Goal: Task Accomplishment & Management: Manage account settings

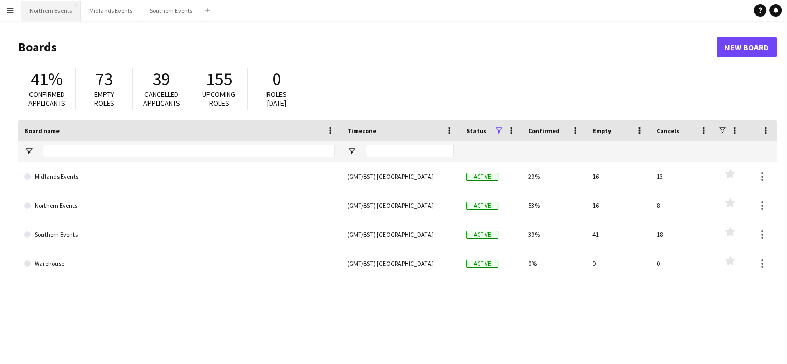
click at [55, 10] on button "Northern Events Close" at bounding box center [50, 11] width 59 height 20
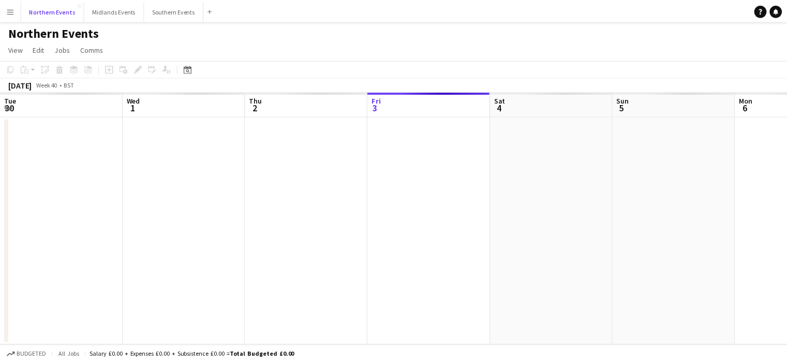
scroll to position [0, 247]
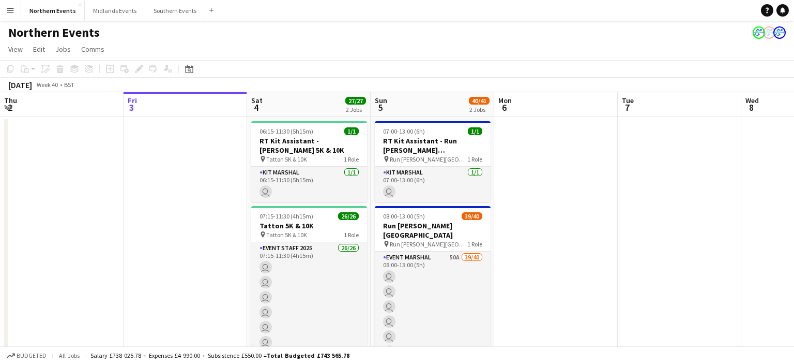
drag, startPoint x: 680, startPoint y: 184, endPoint x: 339, endPoint y: 204, distance: 341.0
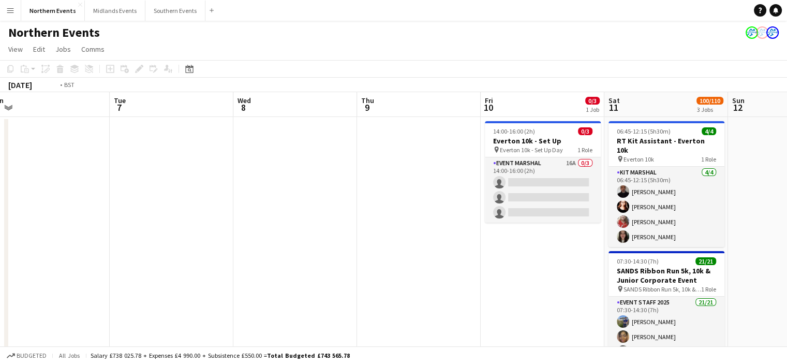
drag, startPoint x: 455, startPoint y: 246, endPoint x: 296, endPoint y: 237, distance: 158.5
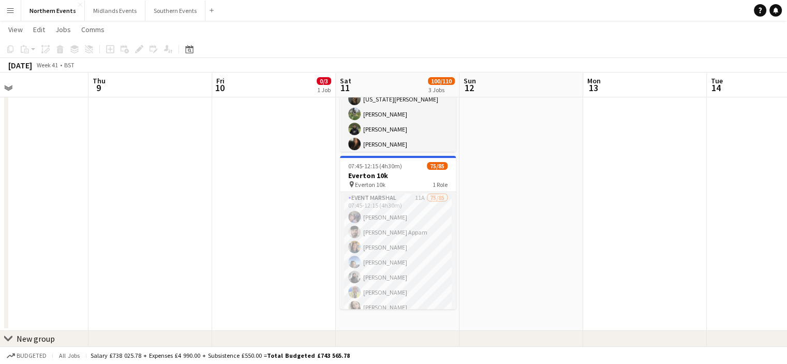
scroll to position [246, 0]
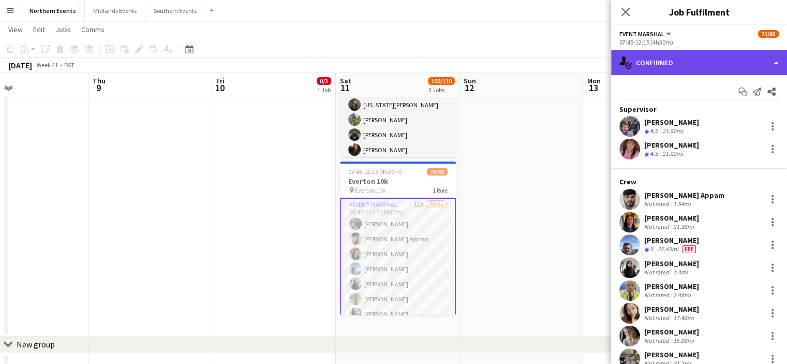
click at [743, 68] on div "single-neutral-actions-check-2 Confirmed" at bounding box center [699, 62] width 176 height 25
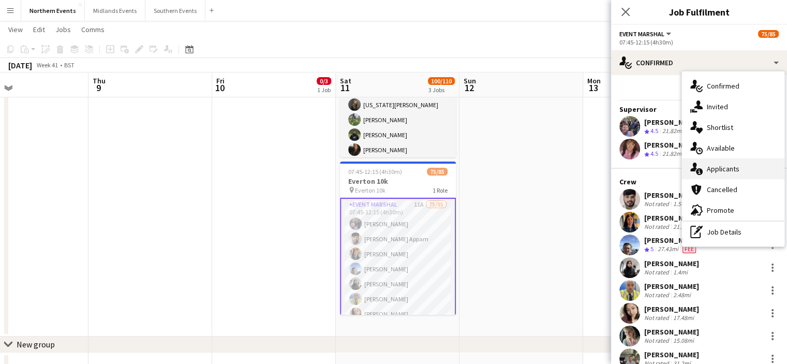
click at [730, 167] on span "Applicants" at bounding box center [723, 168] width 33 height 9
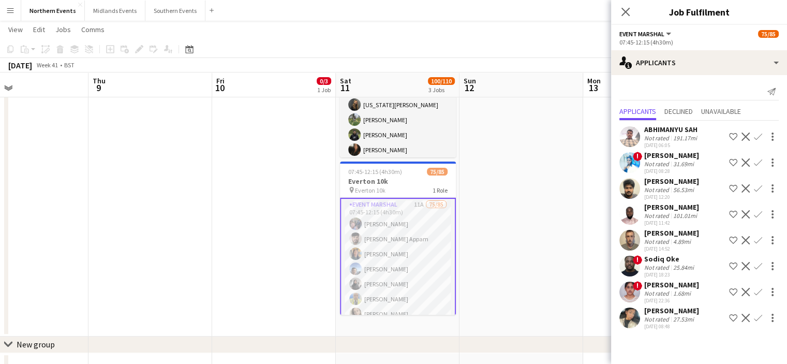
scroll to position [9, 0]
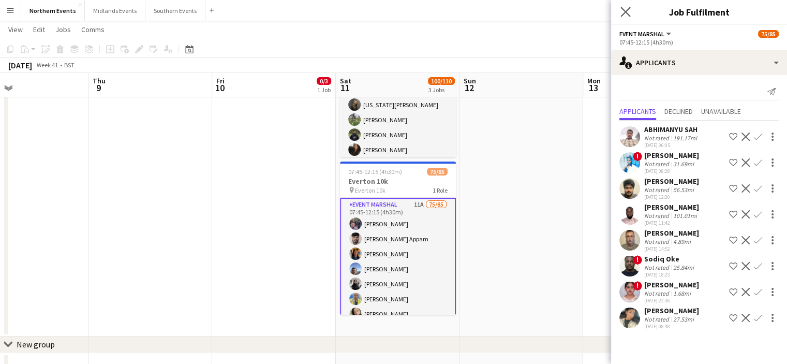
click at [620, 12] on app-icon "Close pop-in" at bounding box center [625, 12] width 15 height 15
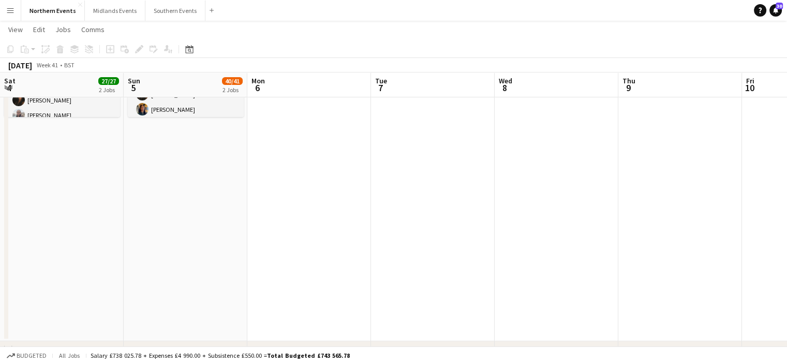
scroll to position [0, 435]
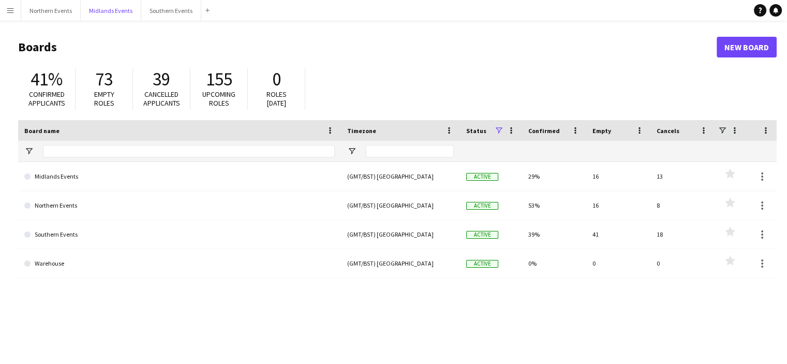
click at [110, 8] on button "Midlands Events Close" at bounding box center [111, 11] width 61 height 20
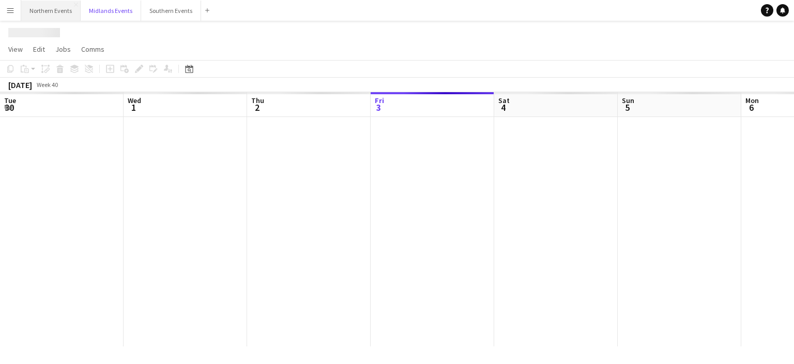
scroll to position [0, 247]
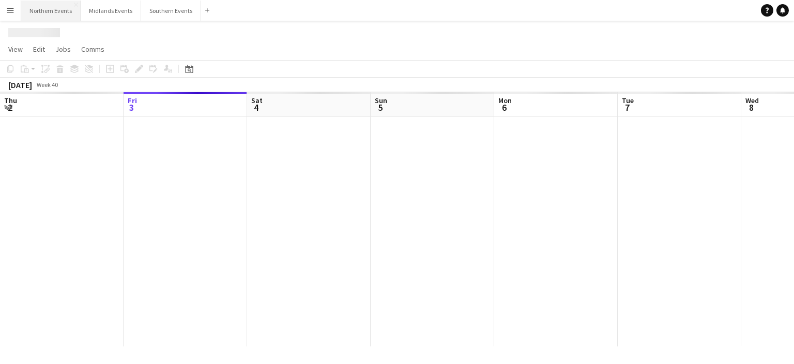
click at [59, 14] on button "Northern Events Close" at bounding box center [50, 11] width 59 height 20
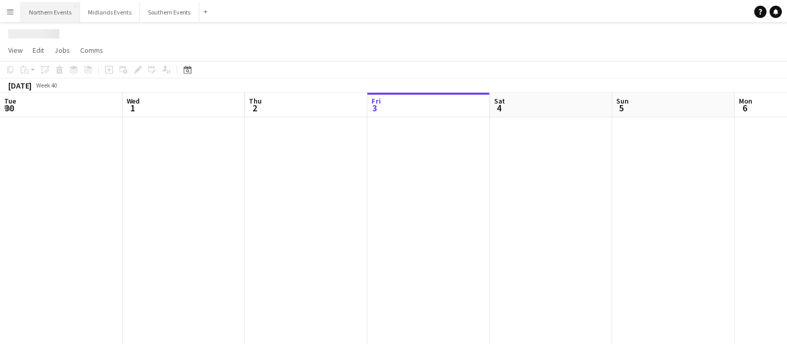
scroll to position [0, 247]
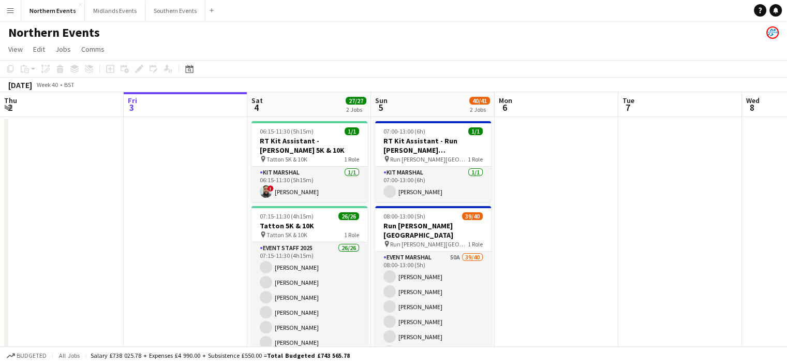
drag, startPoint x: 625, startPoint y: 219, endPoint x: 56, endPoint y: 227, distance: 569.0
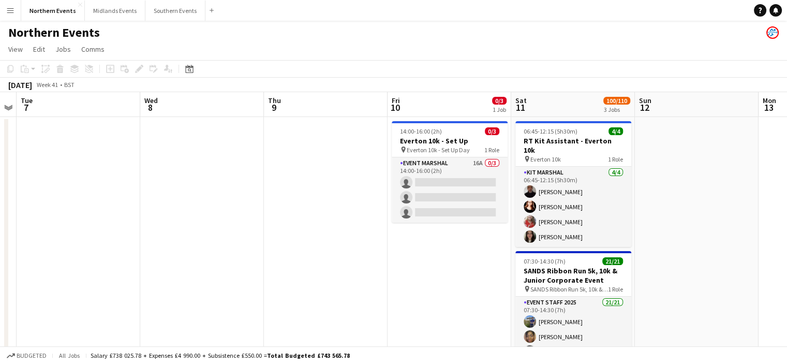
drag, startPoint x: 172, startPoint y: 236, endPoint x: 0, endPoint y: 229, distance: 172.4
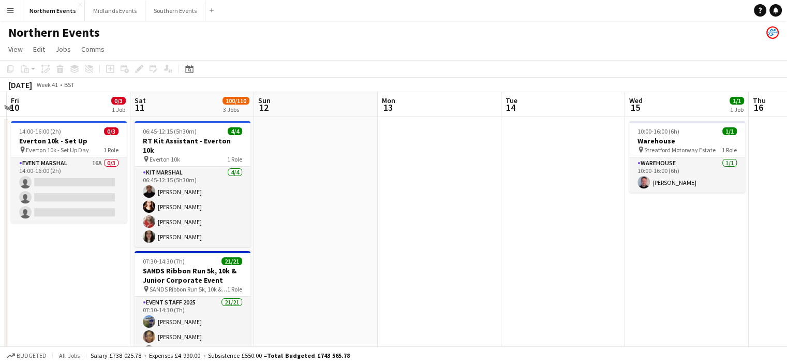
drag, startPoint x: 453, startPoint y: 279, endPoint x: 314, endPoint y: 281, distance: 139.2
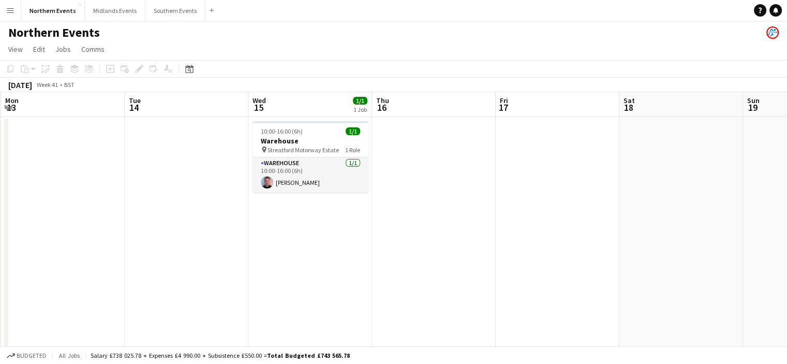
drag, startPoint x: 340, startPoint y: 283, endPoint x: 95, endPoint y: 262, distance: 245.5
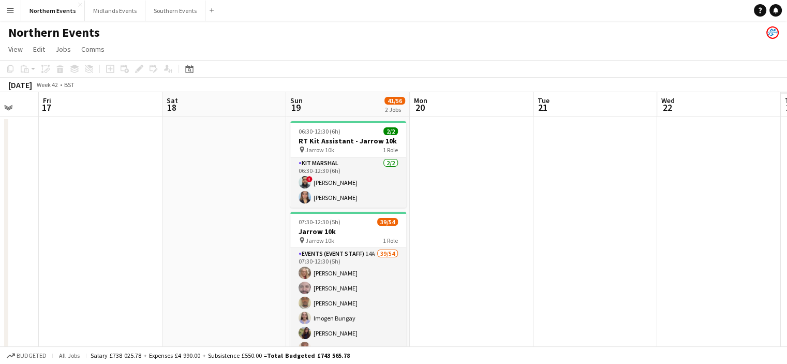
drag, startPoint x: 256, startPoint y: 253, endPoint x: 200, endPoint y: 260, distance: 56.8
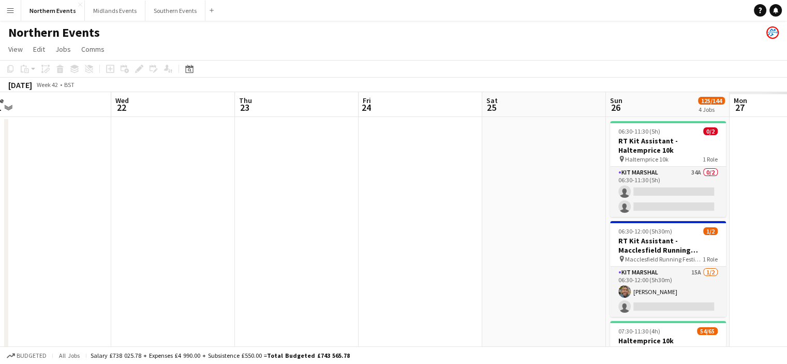
drag, startPoint x: 571, startPoint y: 281, endPoint x: 318, endPoint y: 268, distance: 252.7
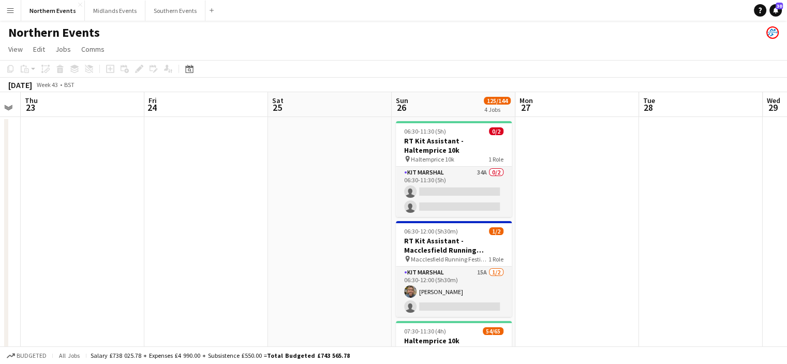
drag, startPoint x: 445, startPoint y: 326, endPoint x: 29, endPoint y: 294, distance: 417.1
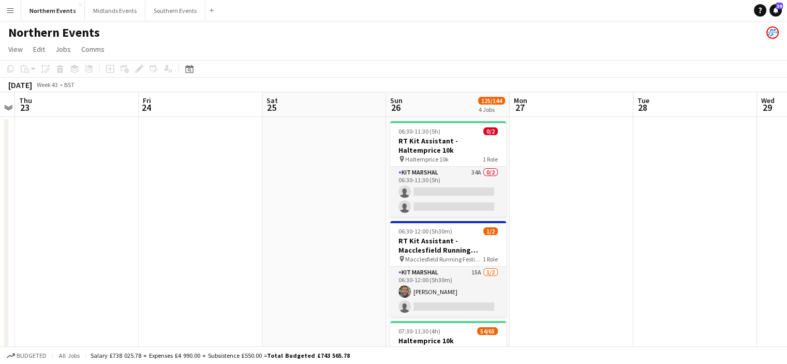
drag, startPoint x: 536, startPoint y: 275, endPoint x: 217, endPoint y: 222, distance: 323.6
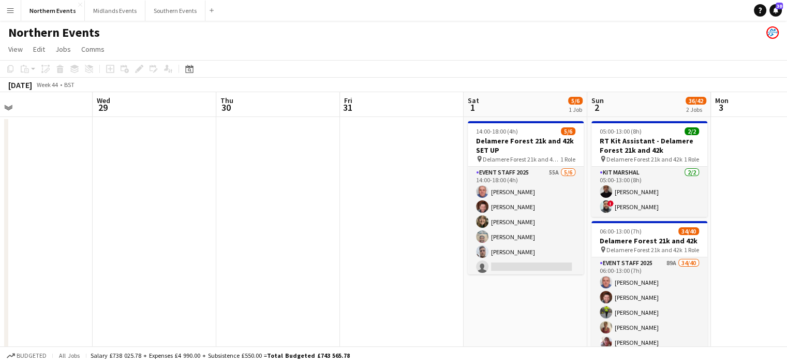
drag, startPoint x: 304, startPoint y: 275, endPoint x: 174, endPoint y: 283, distance: 130.1
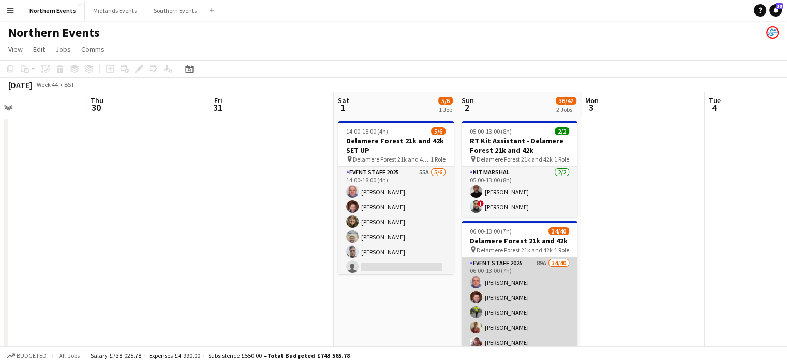
drag, startPoint x: 510, startPoint y: 306, endPoint x: 492, endPoint y: 310, distance: 18.6
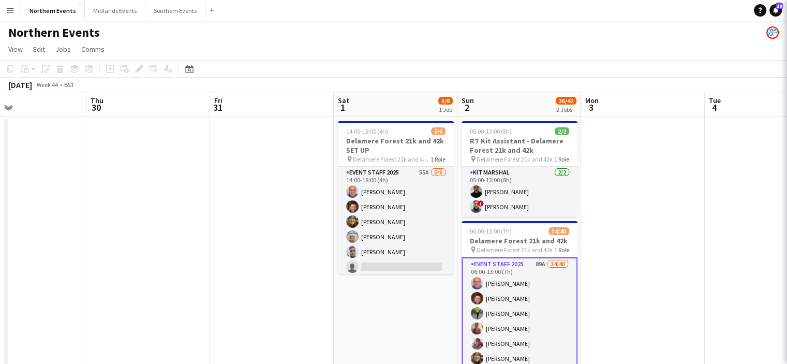
scroll to position [0, 283]
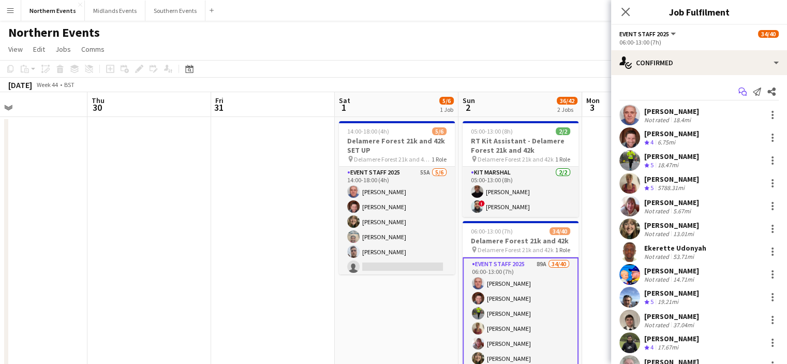
click at [738, 92] on icon "Start chat" at bounding box center [742, 91] width 8 height 8
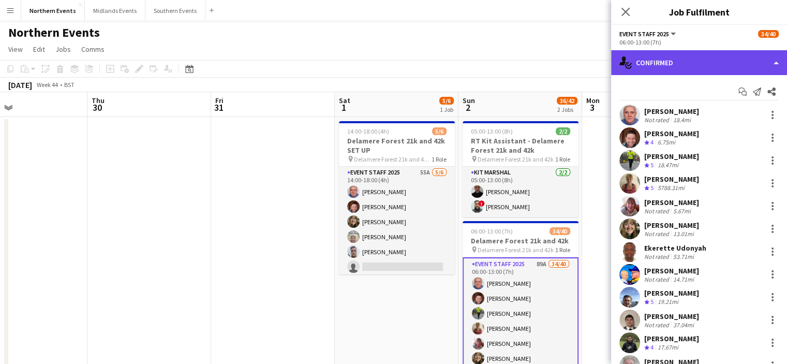
click at [708, 72] on div "single-neutral-actions-check-2 Confirmed" at bounding box center [699, 62] width 176 height 25
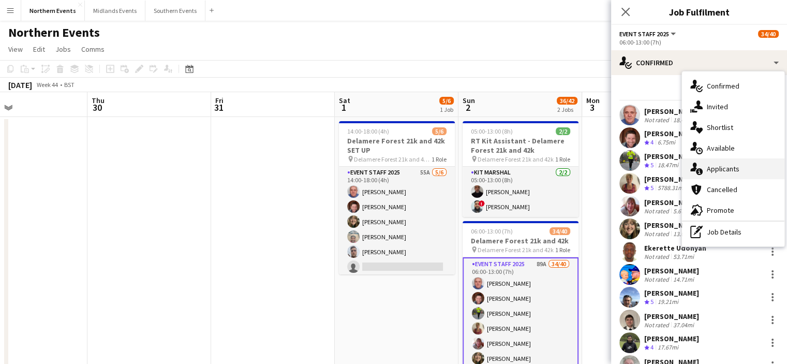
click at [718, 169] on span "Applicants" at bounding box center [723, 168] width 33 height 9
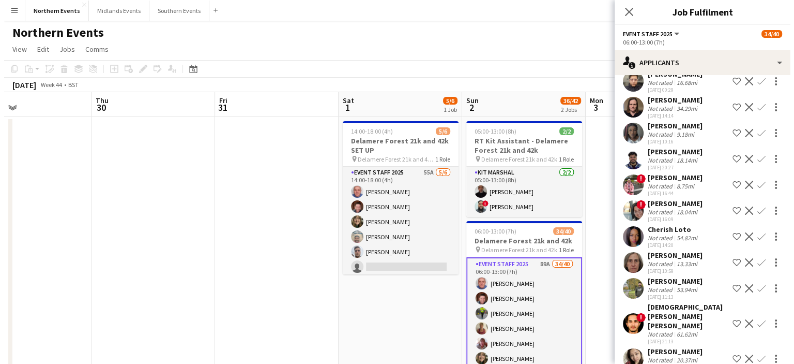
scroll to position [265, 0]
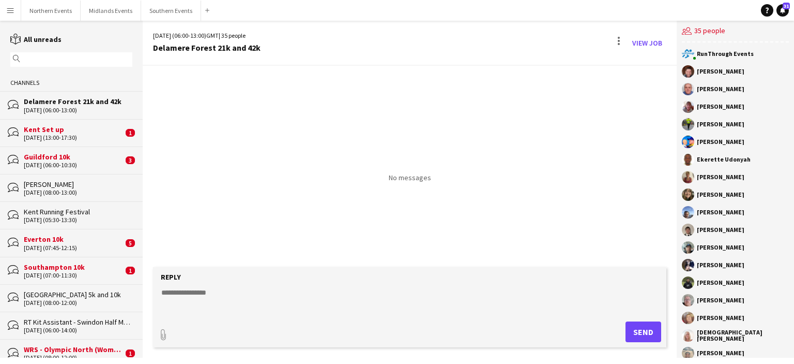
drag, startPoint x: 781, startPoint y: 109, endPoint x: 778, endPoint y: 140, distance: 30.7
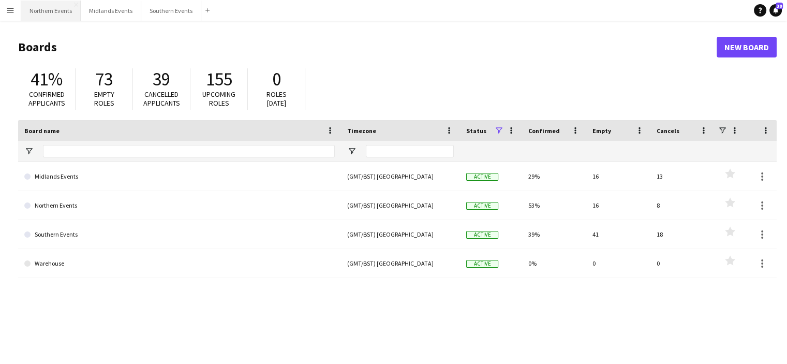
click at [58, 10] on button "Northern Events Close" at bounding box center [50, 11] width 59 height 20
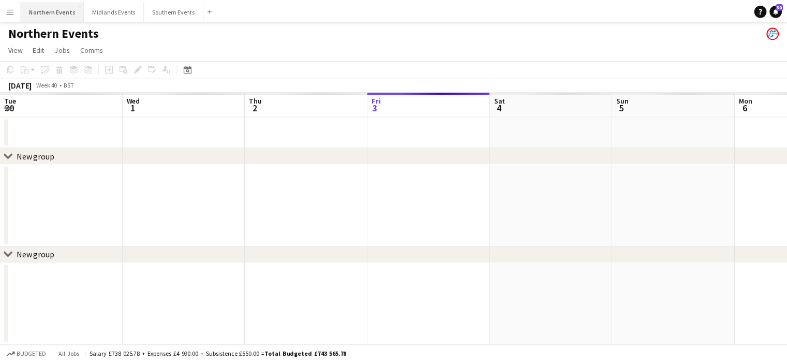
scroll to position [0, 247]
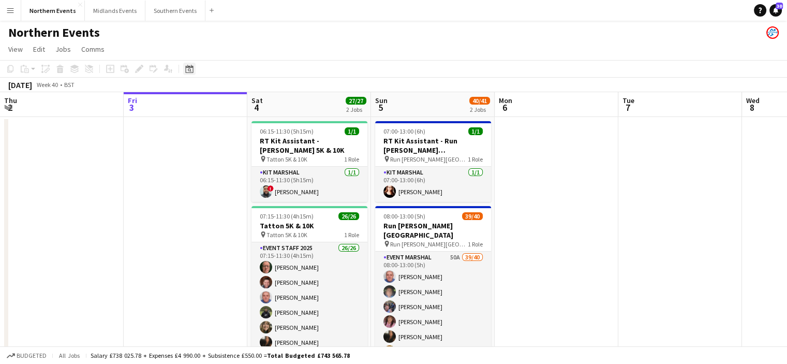
click at [189, 72] on icon "Date picker" at bounding box center [189, 69] width 8 height 8
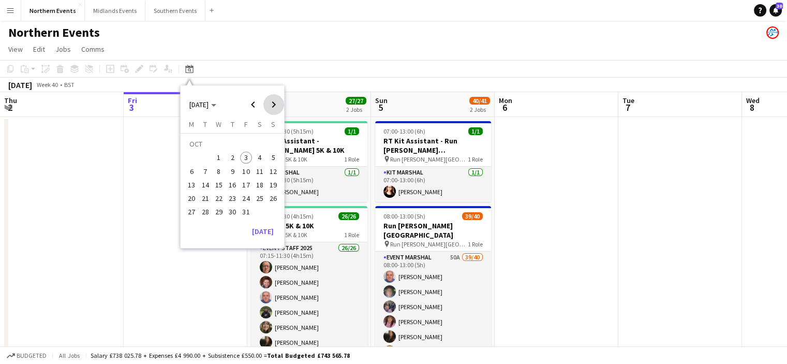
click at [271, 107] on span "Next month" at bounding box center [273, 104] width 21 height 21
click at [277, 161] on span "9" at bounding box center [273, 160] width 12 height 12
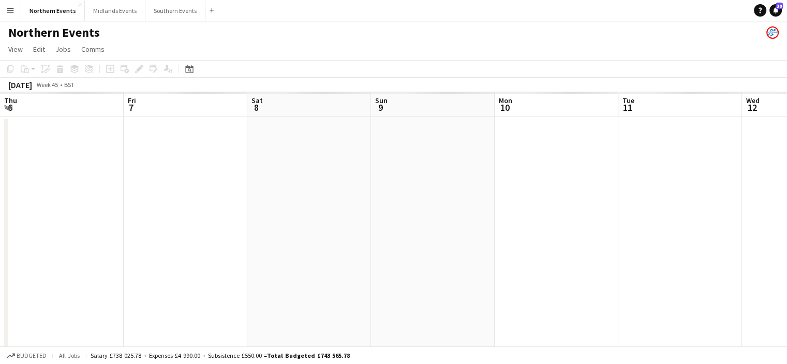
scroll to position [0, 356]
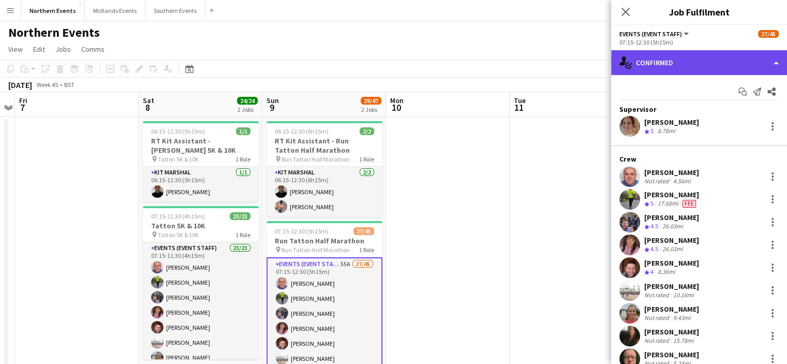
click at [744, 64] on div "single-neutral-actions-check-2 Confirmed" at bounding box center [699, 62] width 176 height 25
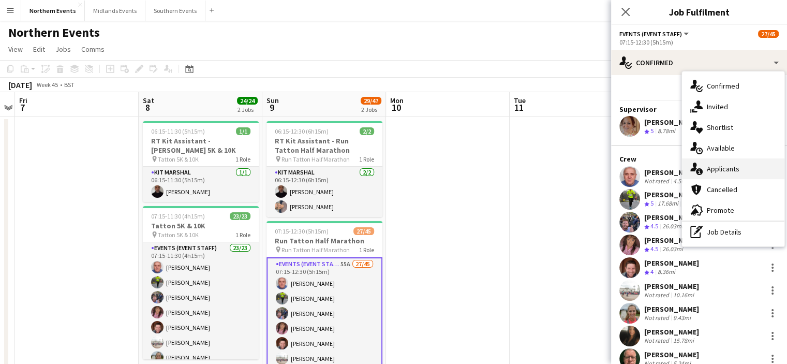
click at [728, 170] on span "Applicants" at bounding box center [723, 168] width 33 height 9
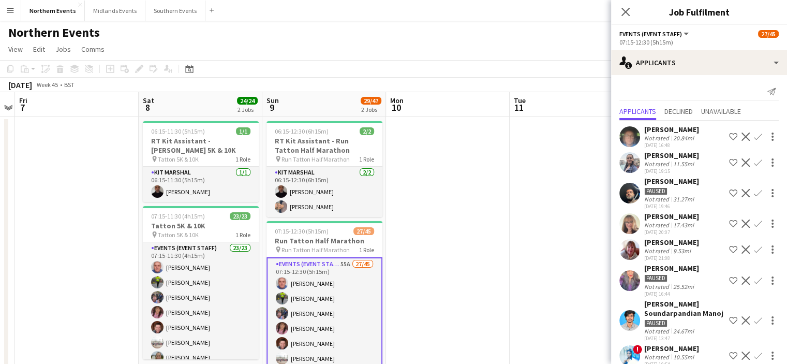
click at [754, 160] on app-icon "Confirm" at bounding box center [758, 162] width 8 height 8
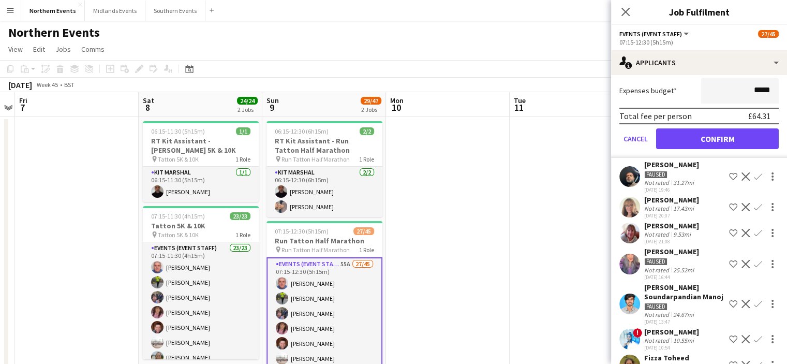
scroll to position [262, 0]
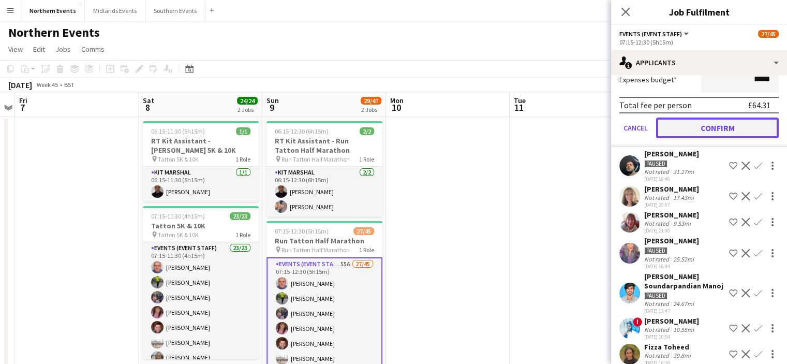
click at [744, 119] on button "Confirm" at bounding box center [717, 127] width 123 height 21
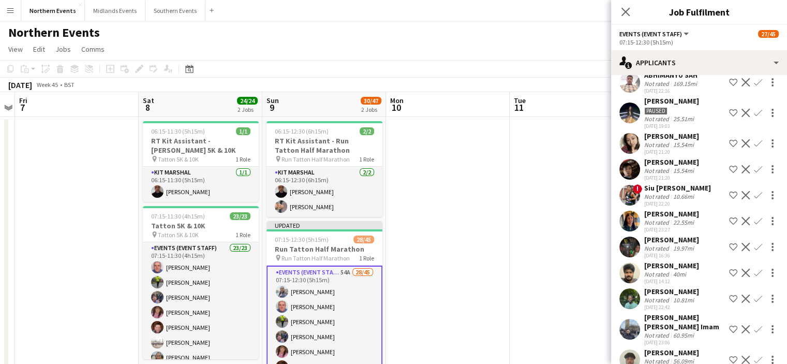
scroll to position [479, 0]
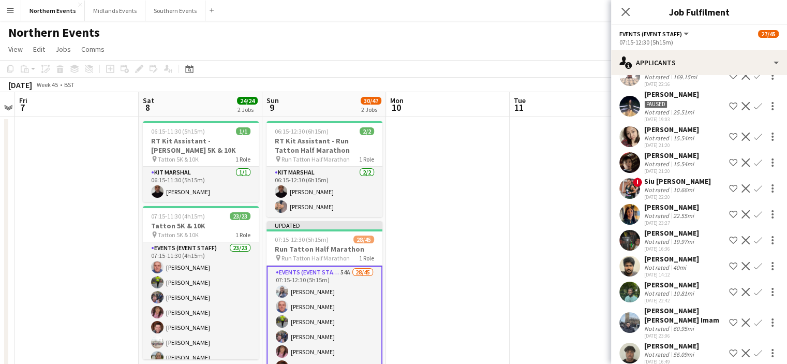
click at [754, 132] on app-icon "Confirm" at bounding box center [758, 136] width 8 height 8
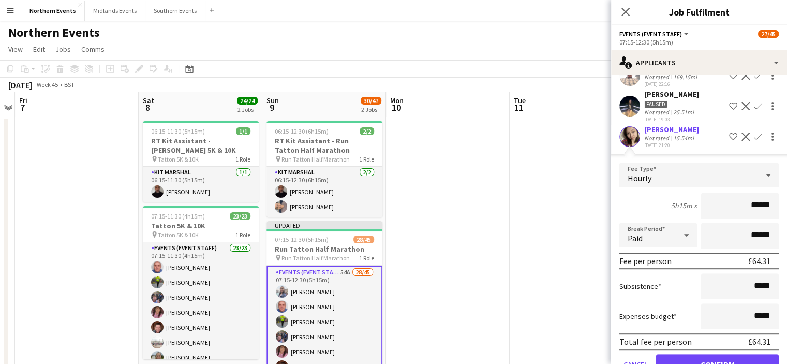
scroll to position [605, 0]
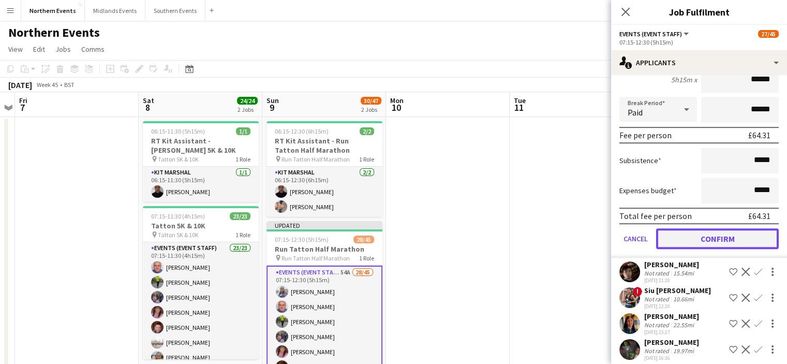
click at [726, 229] on button "Confirm" at bounding box center [717, 238] width 123 height 21
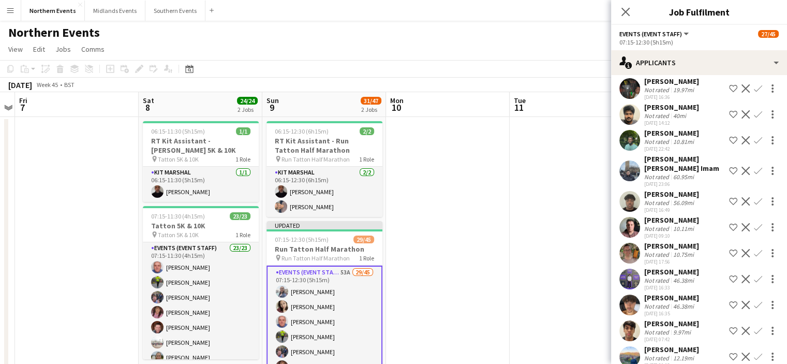
scroll to position [346, 0]
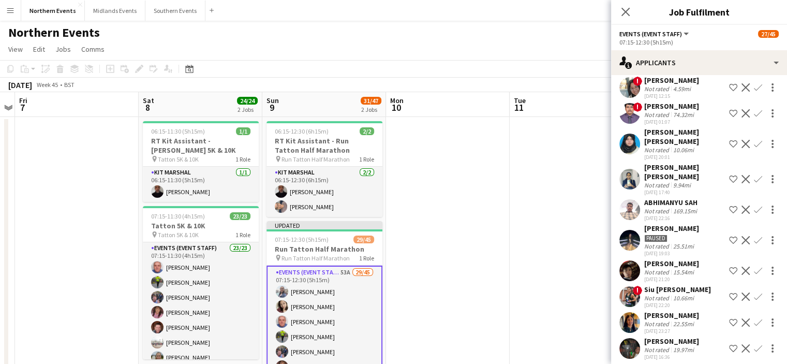
click at [754, 266] on app-icon "Confirm" at bounding box center [758, 270] width 8 height 8
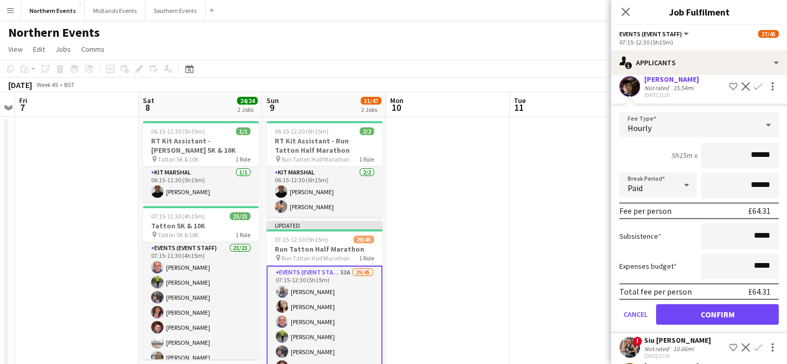
scroll to position [595, 0]
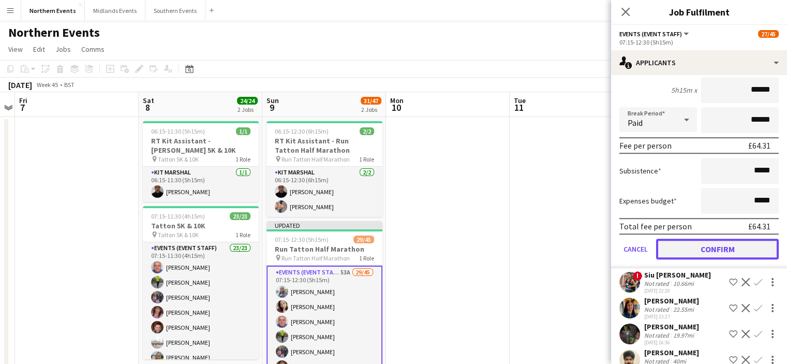
click at [736, 238] on button "Confirm" at bounding box center [717, 248] width 123 height 21
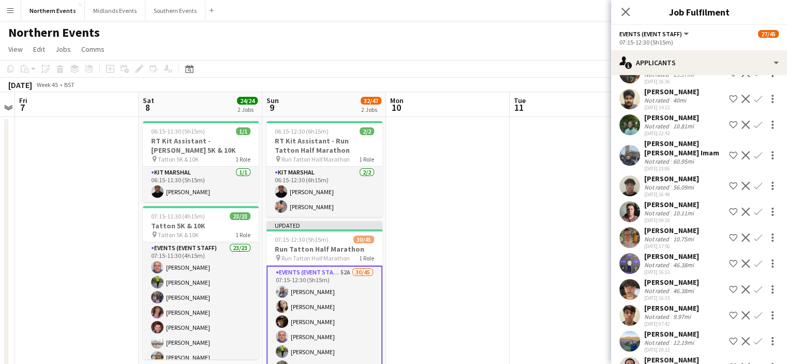
scroll to position [335, 0]
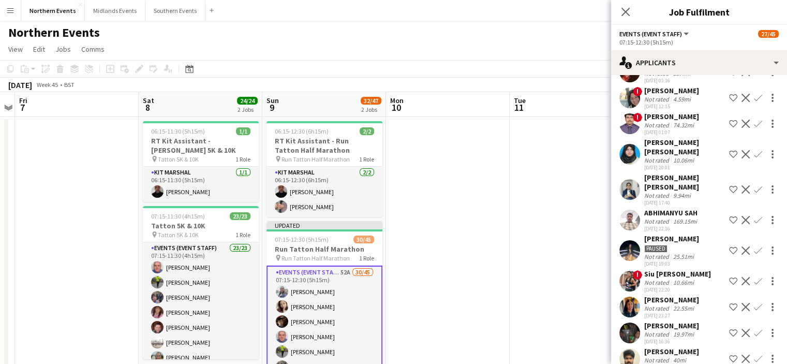
click at [754, 328] on app-icon "Confirm" at bounding box center [758, 332] width 8 height 8
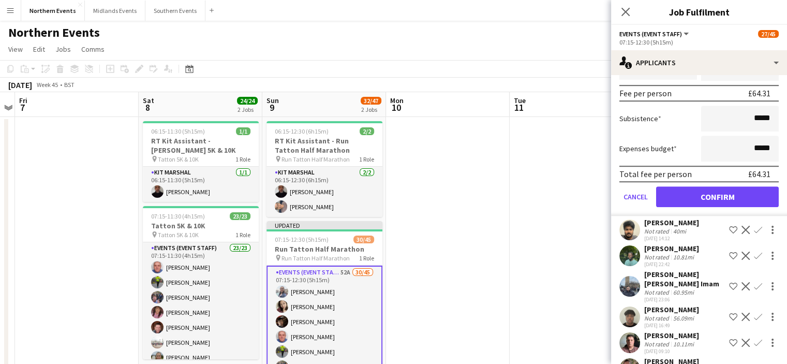
scroll to position [712, 0]
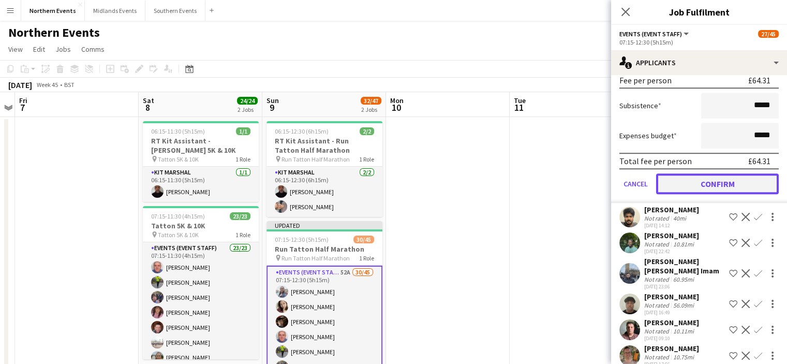
click at [729, 175] on button "Confirm" at bounding box center [717, 183] width 123 height 21
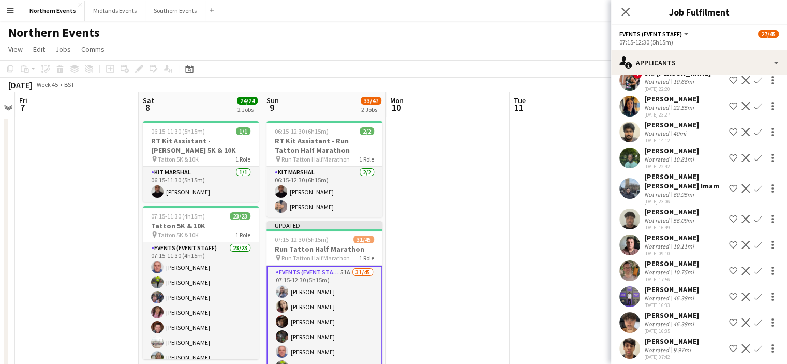
scroll to position [542, 0]
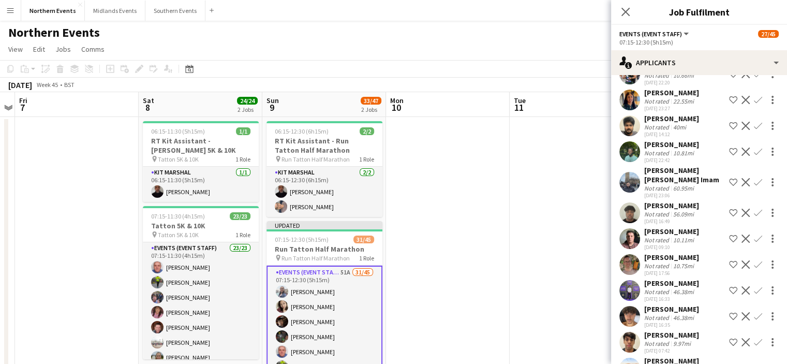
click at [752, 235] on button "Confirm" at bounding box center [758, 238] width 12 height 12
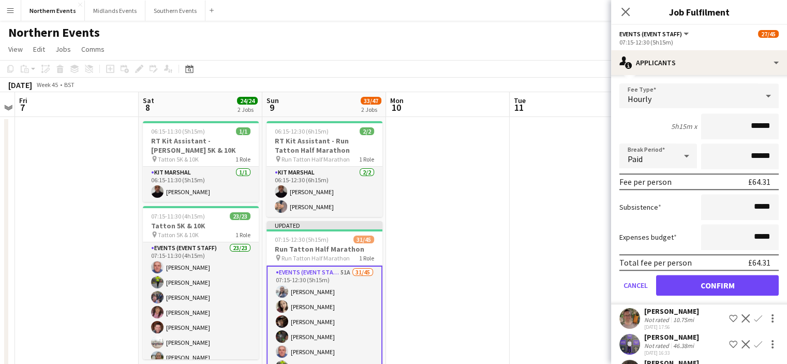
scroll to position [741, 0]
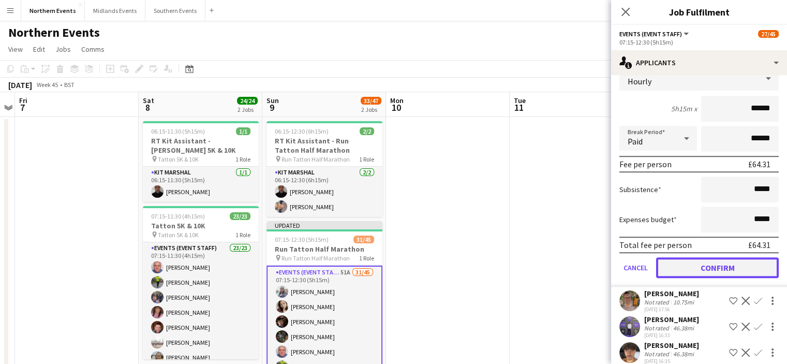
click at [736, 258] on button "Confirm" at bounding box center [717, 267] width 123 height 21
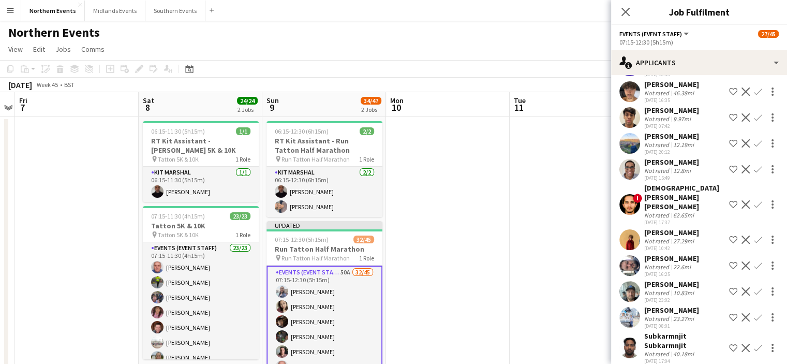
scroll to position [482, 0]
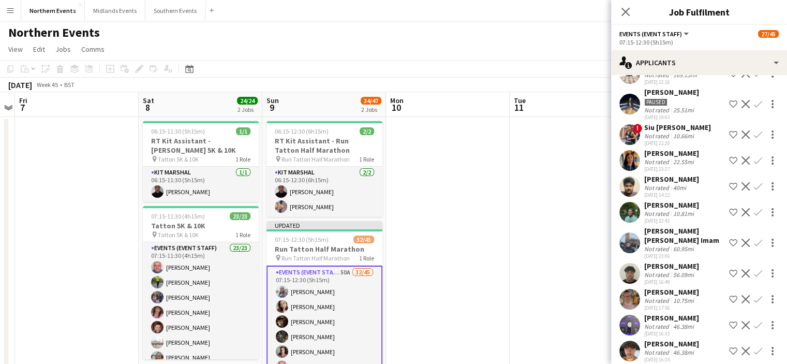
click at [754, 298] on app-icon "Confirm" at bounding box center [758, 299] width 8 height 8
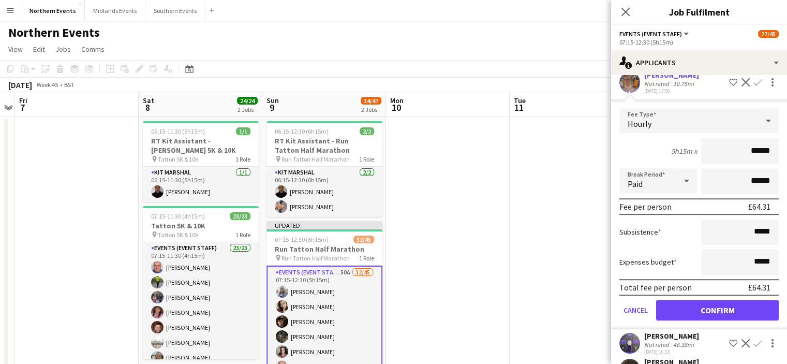
scroll to position [703, 0]
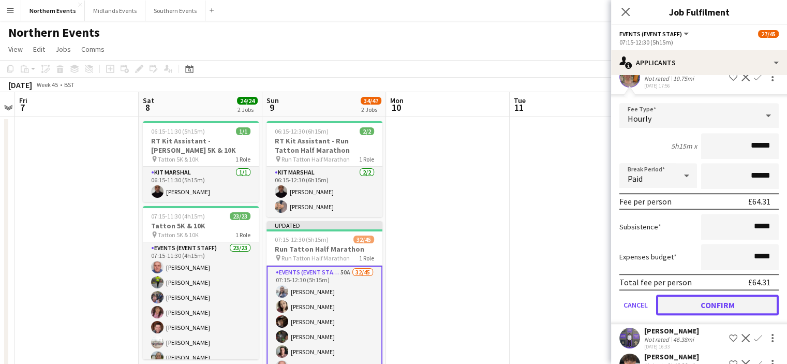
click at [714, 302] on button "Confirm" at bounding box center [717, 304] width 123 height 21
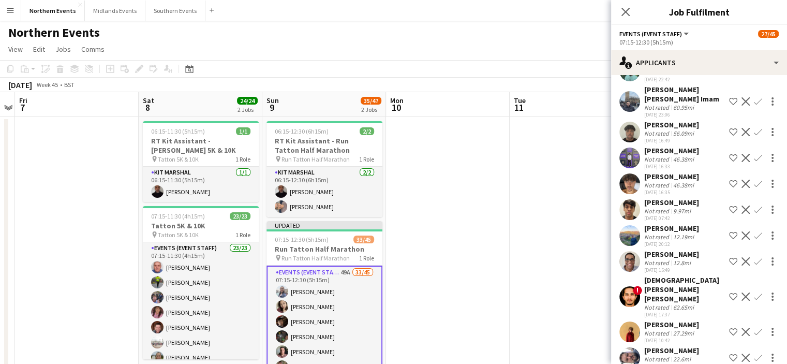
scroll to position [625, 0]
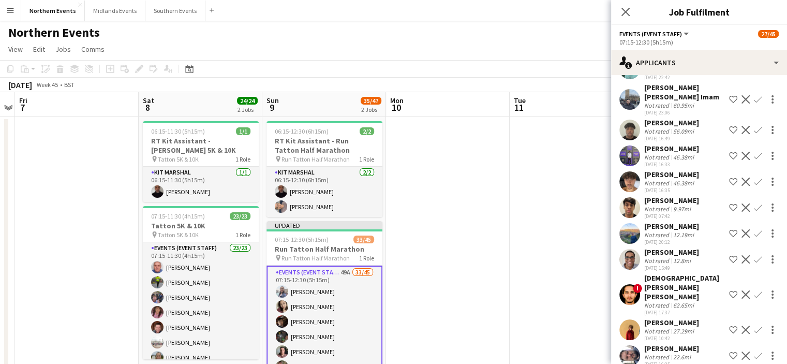
click at [754, 258] on app-icon "Confirm" at bounding box center [758, 259] width 8 height 8
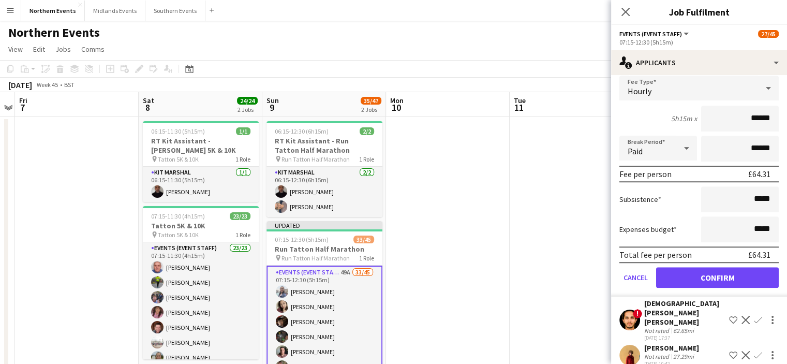
scroll to position [871, 0]
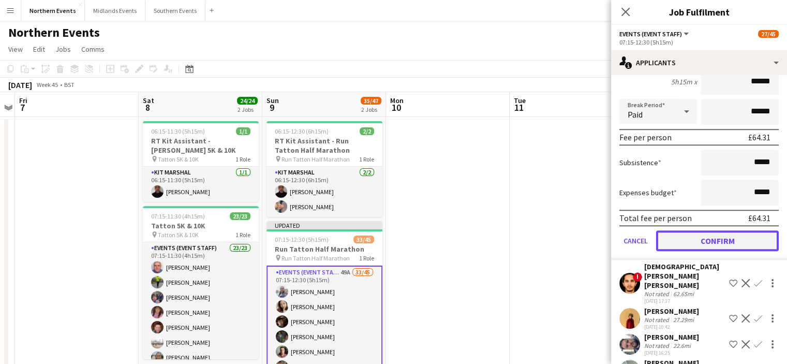
click at [737, 243] on button "Confirm" at bounding box center [717, 240] width 123 height 21
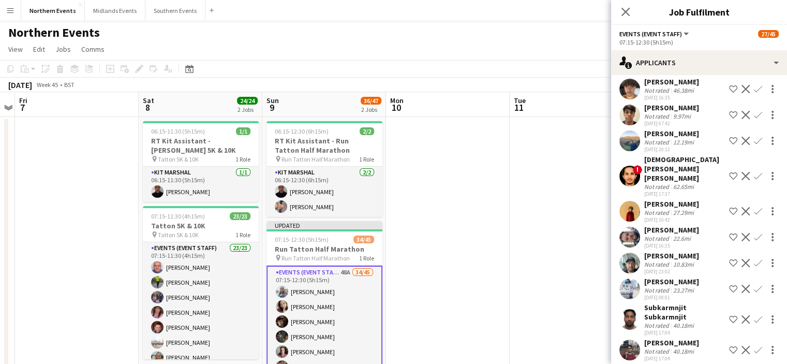
scroll to position [728, 0]
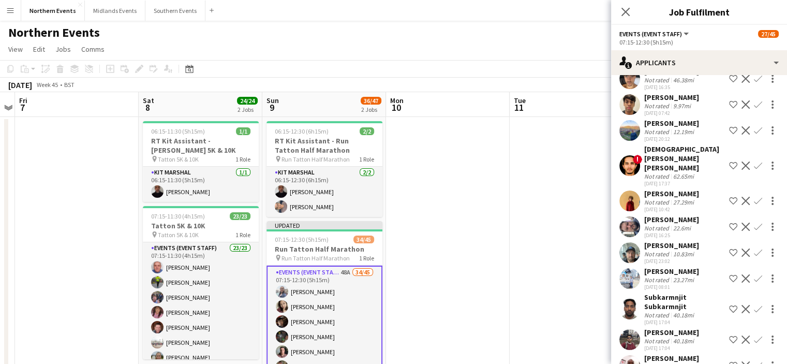
click at [754, 248] on app-icon "Confirm" at bounding box center [758, 252] width 8 height 8
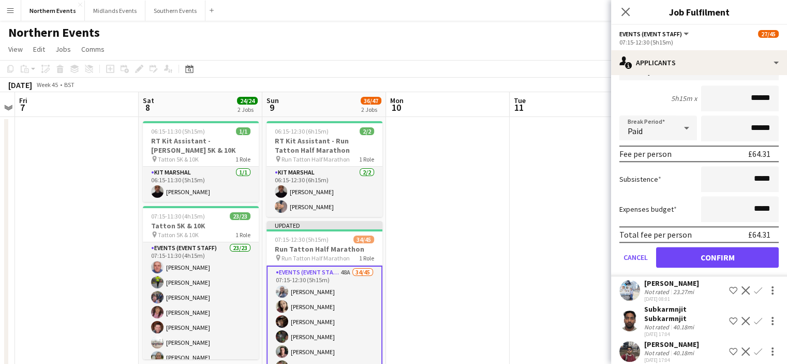
scroll to position [956, 0]
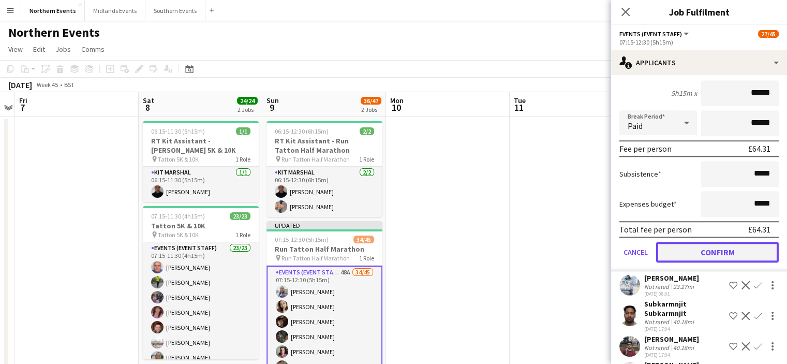
click at [724, 244] on button "Confirm" at bounding box center [717, 252] width 123 height 21
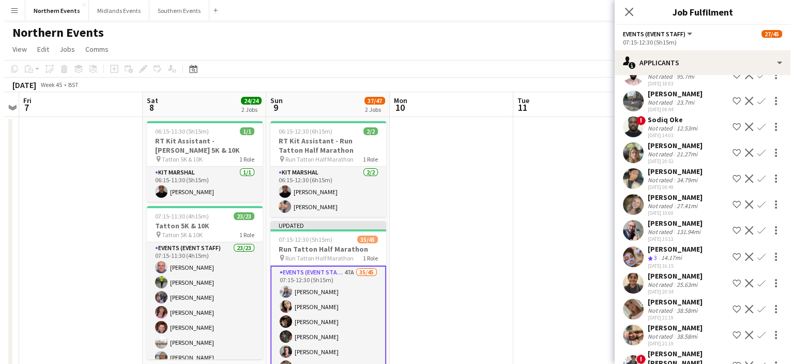
scroll to position [1026, 0]
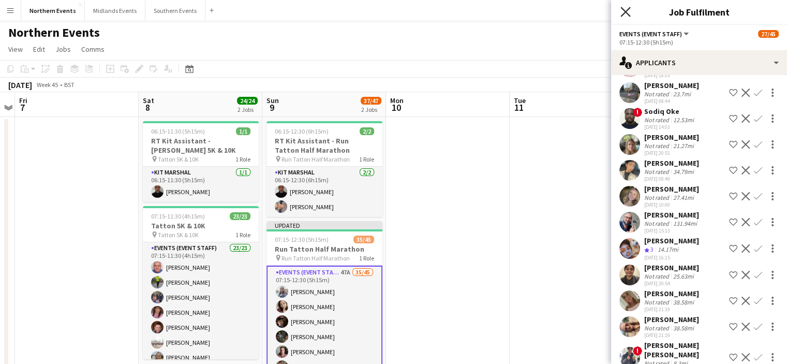
click at [623, 12] on icon "Close pop-in" at bounding box center [625, 12] width 10 height 10
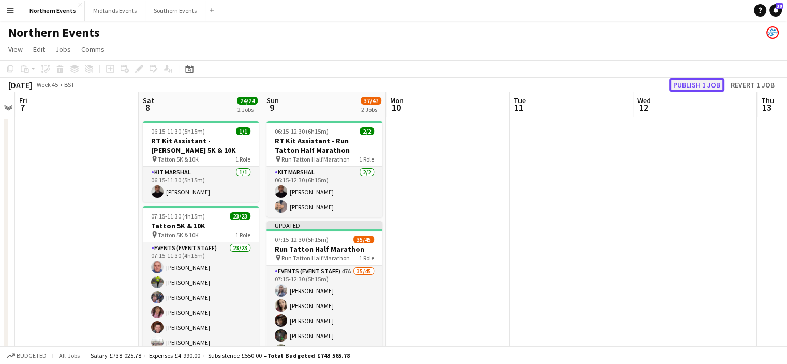
click at [693, 83] on button "Publish 1 job" at bounding box center [696, 84] width 55 height 13
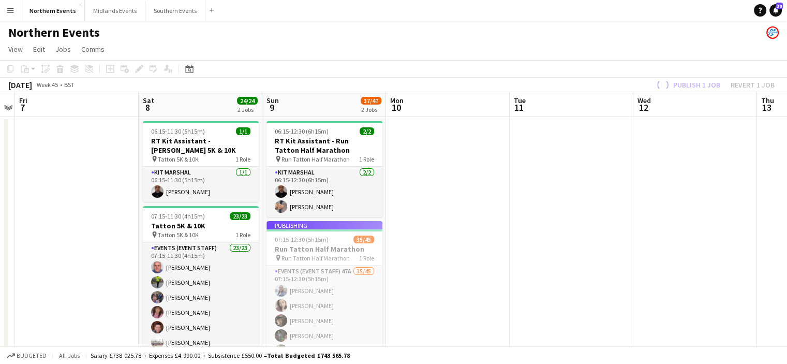
click at [298, 302] on app-job-card "Publishing 07:15-12:30 (5h15m) 35/45 Run Tatton Half Marathon pin Run Tatton Ha…" at bounding box center [324, 297] width 116 height 153
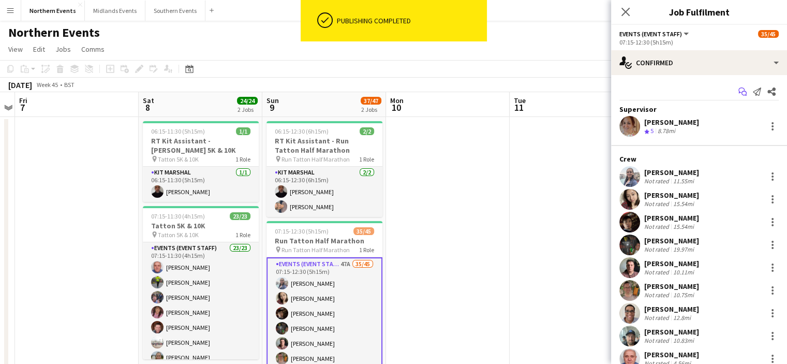
click at [741, 92] on icon at bounding box center [743, 93] width 5 height 5
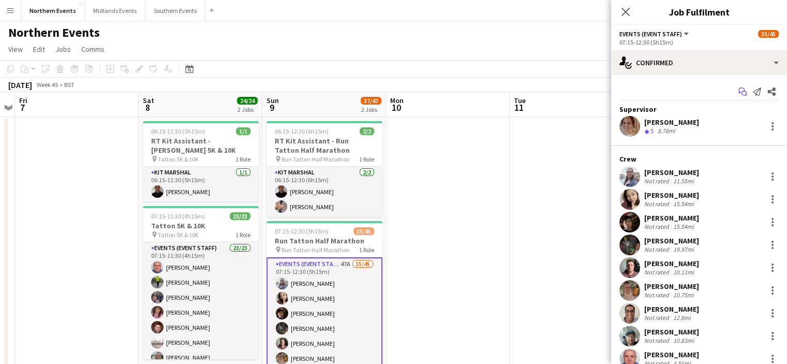
click at [735, 97] on app-icon "Start chat" at bounding box center [742, 91] width 14 height 14
click at [738, 94] on icon "Start chat" at bounding box center [742, 91] width 8 height 8
click at [738, 95] on icon "Start chat" at bounding box center [742, 91] width 8 height 8
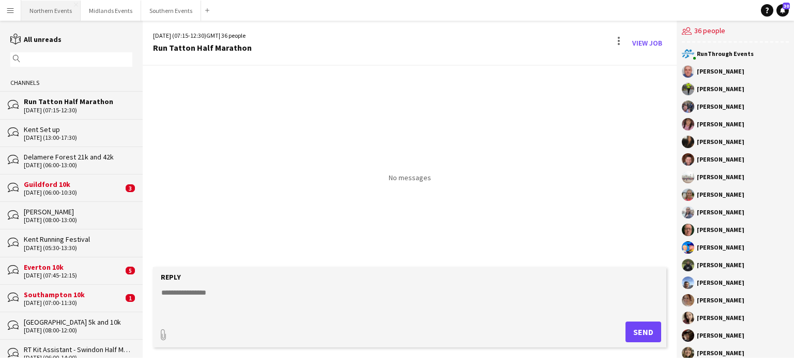
click at [50, 12] on button "Northern Events Close" at bounding box center [50, 11] width 59 height 20
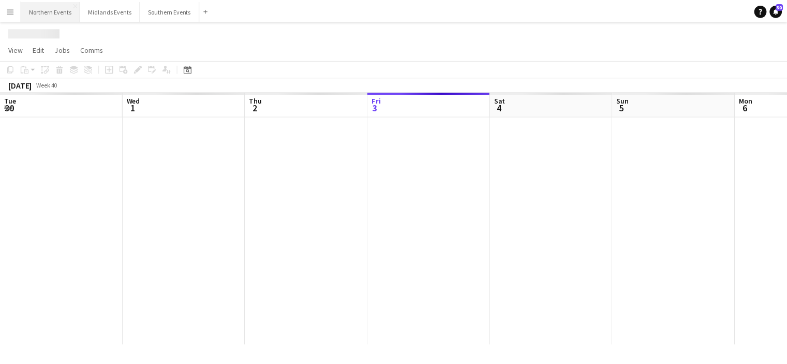
scroll to position [0, 247]
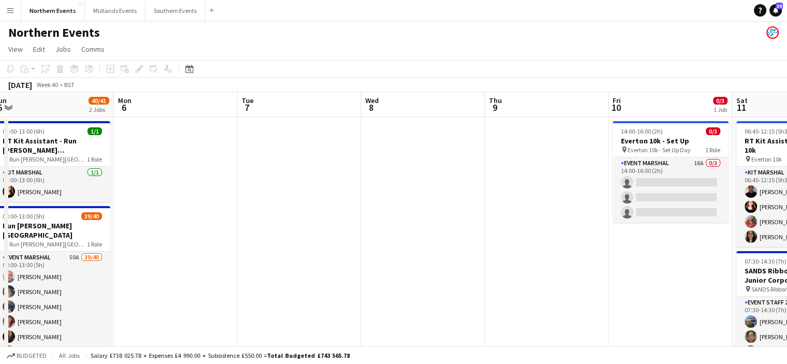
drag, startPoint x: 574, startPoint y: 184, endPoint x: 192, endPoint y: 218, distance: 383.2
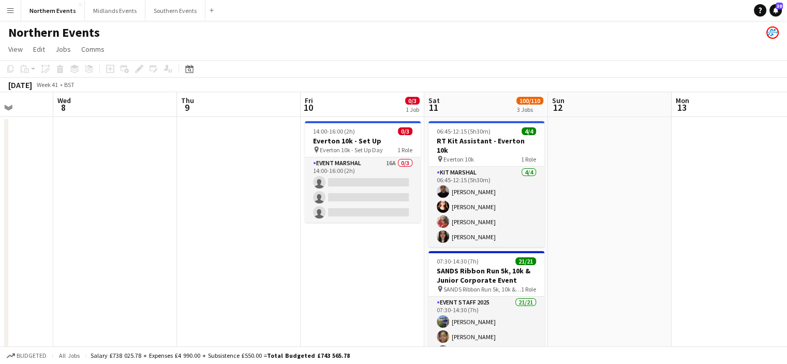
drag, startPoint x: 534, startPoint y: 218, endPoint x: 201, endPoint y: 232, distance: 333.4
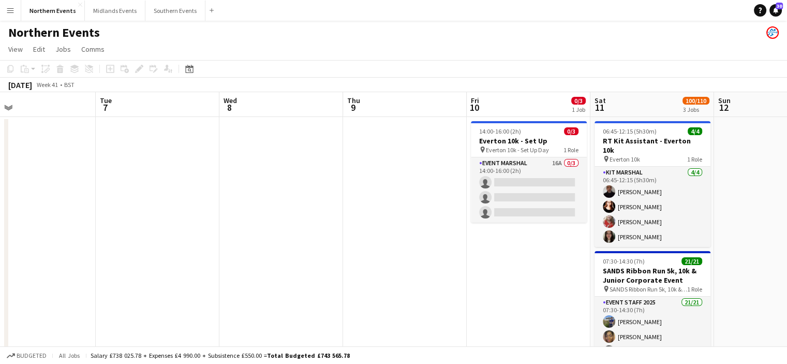
drag, startPoint x: 427, startPoint y: 236, endPoint x: 185, endPoint y: 223, distance: 242.4
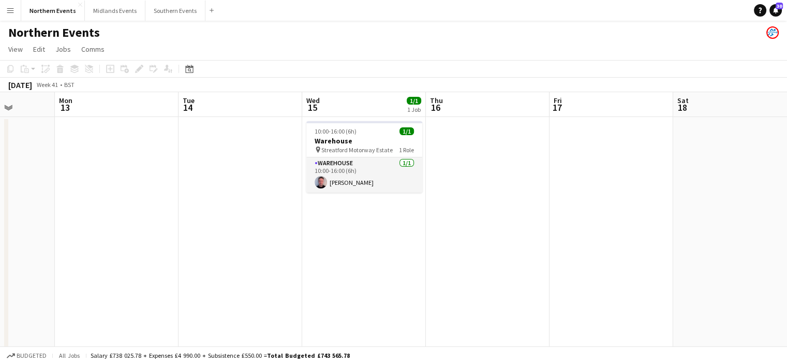
drag, startPoint x: 548, startPoint y: 221, endPoint x: 240, endPoint y: 210, distance: 308.5
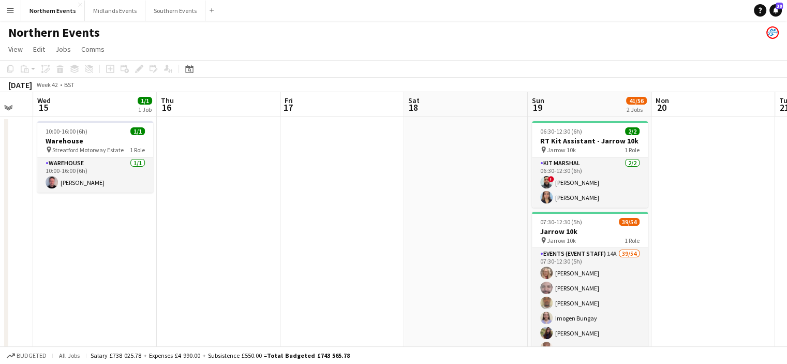
scroll to position [0, 409]
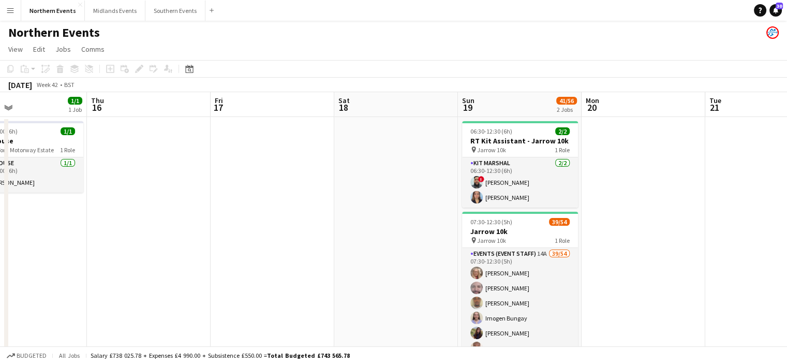
drag, startPoint x: 594, startPoint y: 231, endPoint x: 354, endPoint y: 207, distance: 241.2
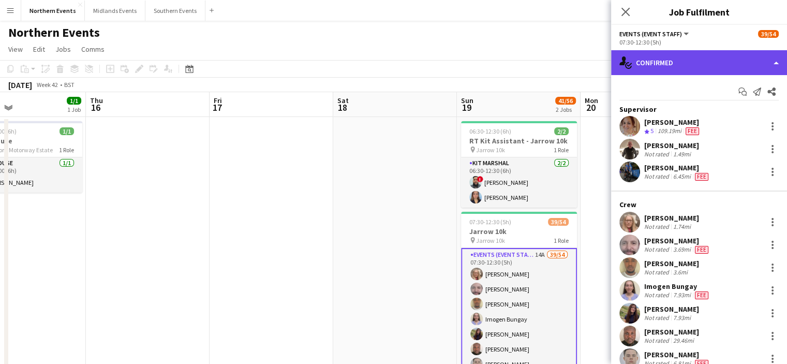
click at [714, 62] on div "single-neutral-actions-check-2 Confirmed" at bounding box center [699, 62] width 176 height 25
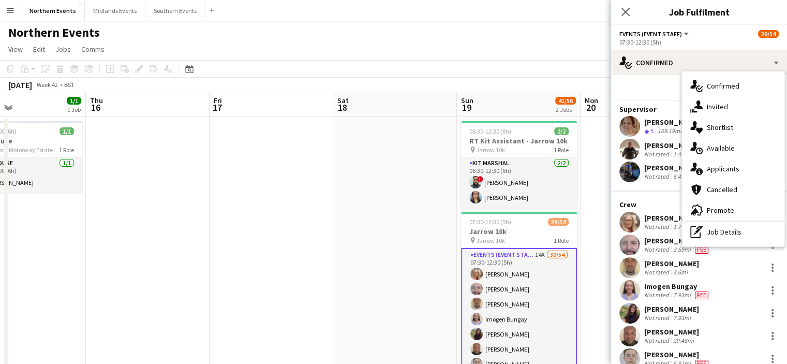
click at [730, 161] on div "single-neutral-actions-information Applicants" at bounding box center [733, 168] width 102 height 21
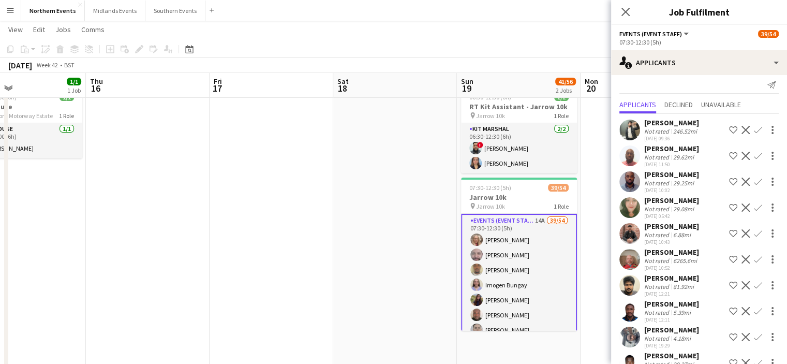
scroll to position [0, 0]
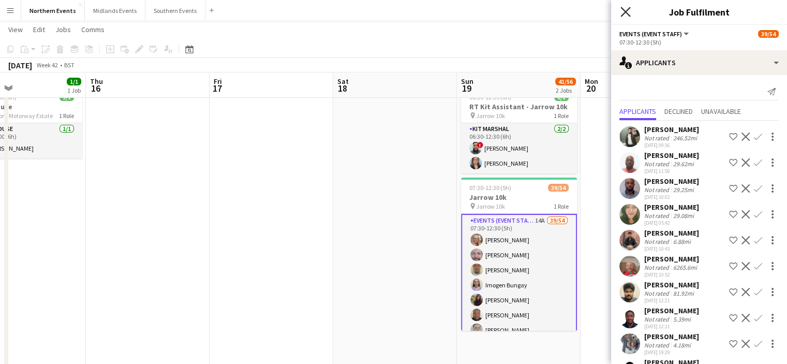
click at [626, 14] on icon "Close pop-in" at bounding box center [625, 12] width 10 height 10
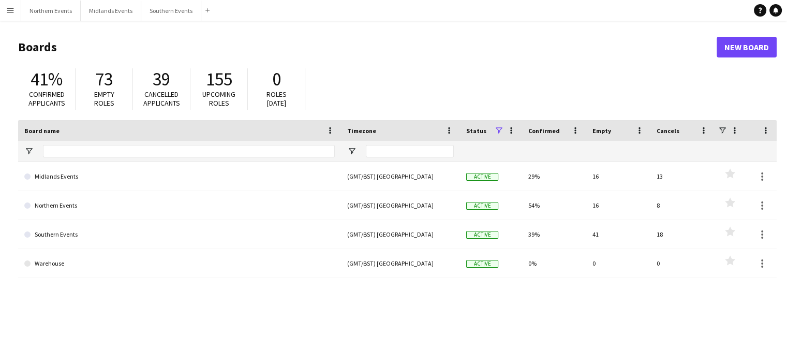
click at [5, 8] on button "Menu" at bounding box center [10, 10] width 21 height 21
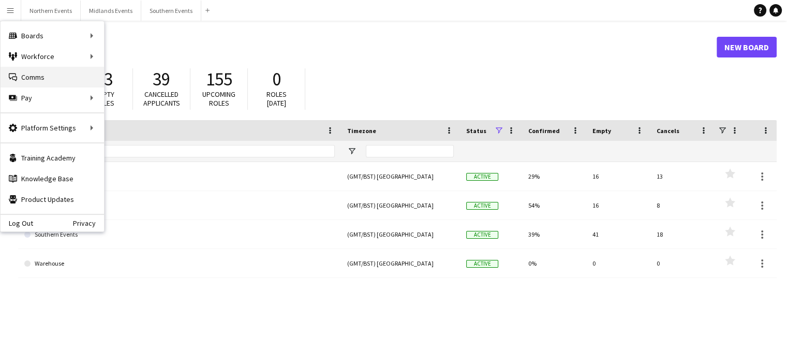
click at [57, 82] on link "Comms Comms" at bounding box center [52, 77] width 103 height 21
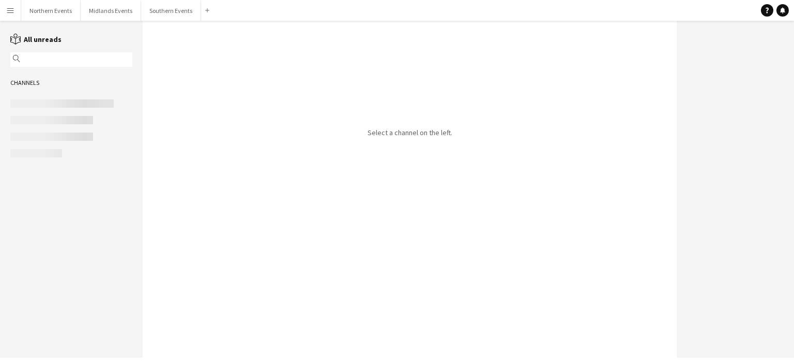
click at [11, 5] on button "Menu" at bounding box center [10, 10] width 21 height 21
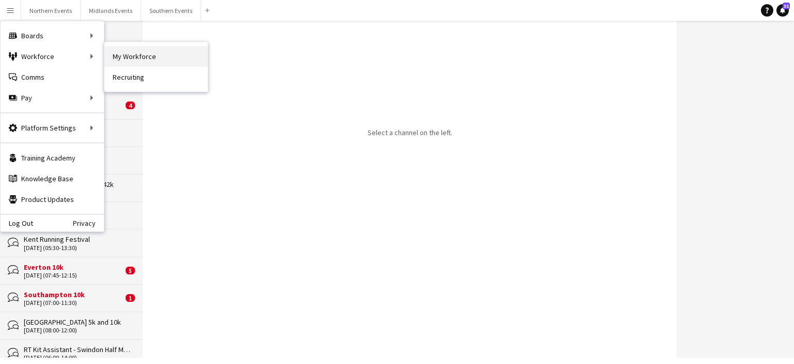
click at [124, 55] on link "My Workforce" at bounding box center [155, 56] width 103 height 21
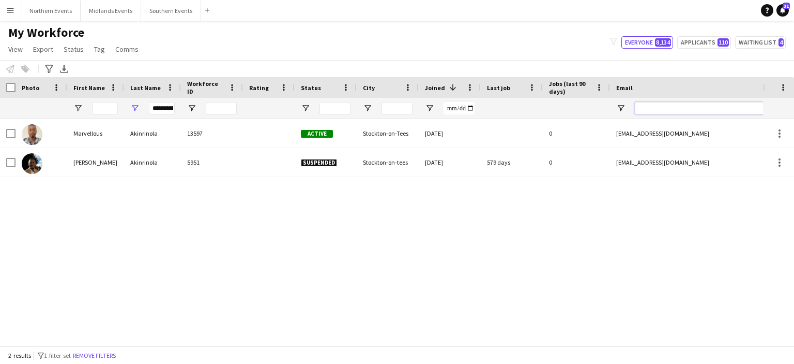
click at [668, 109] on input "Email Filter Input" at bounding box center [723, 108] width 176 height 12
paste input "**********"
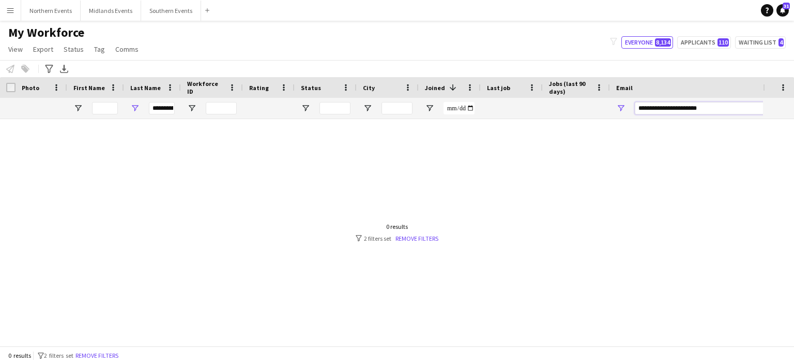
type input "**********"
click at [168, 107] on input "**********" at bounding box center [162, 108] width 26 height 12
type input "*"
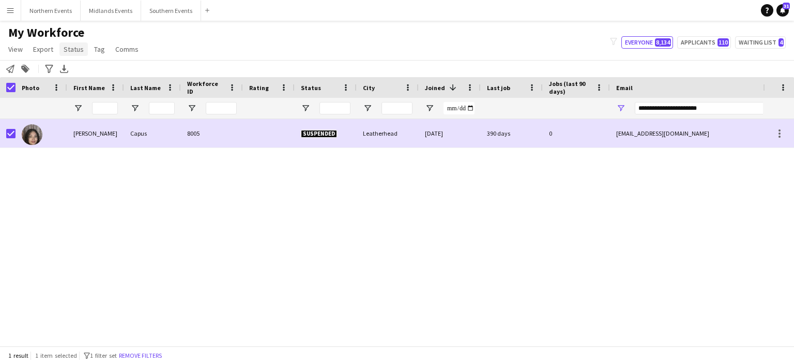
click at [67, 49] on span "Status" at bounding box center [74, 48] width 20 height 9
click at [74, 70] on span "Edit" at bounding box center [74, 71] width 12 height 9
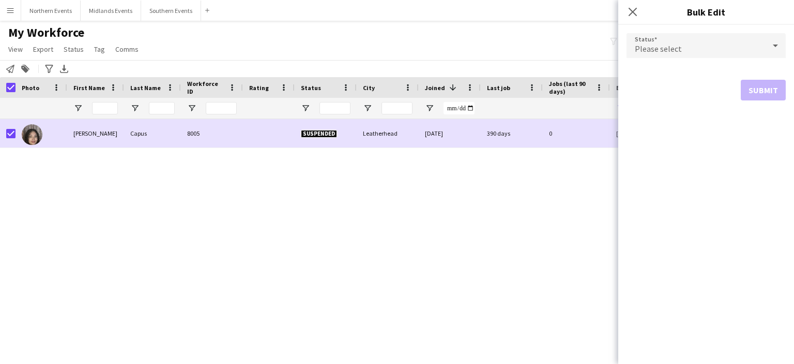
click at [662, 49] on span "Please select" at bounding box center [658, 48] width 47 height 10
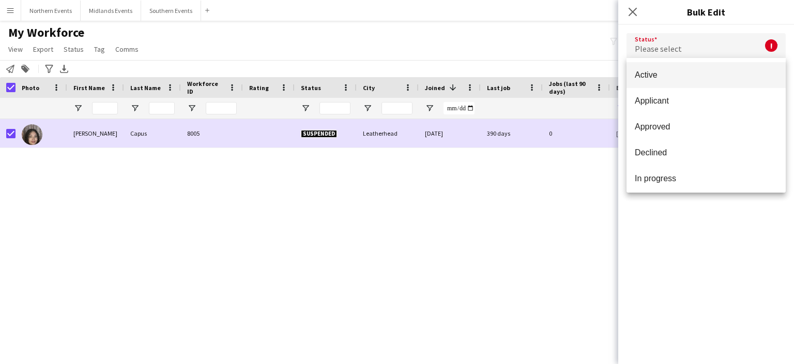
drag, startPoint x: 664, startPoint y: 101, endPoint x: 654, endPoint y: 73, distance: 30.3
click at [654, 73] on div "Active Applicant Approved Declined In progress Invited Paused Suspended Waiting…" at bounding box center [706, 125] width 159 height 134
click at [654, 73] on span "Active" at bounding box center [706, 75] width 143 height 10
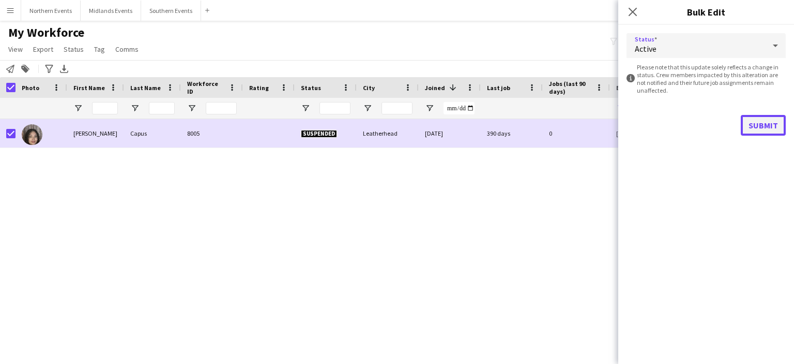
click at [762, 121] on button "Submit" at bounding box center [763, 125] width 45 height 21
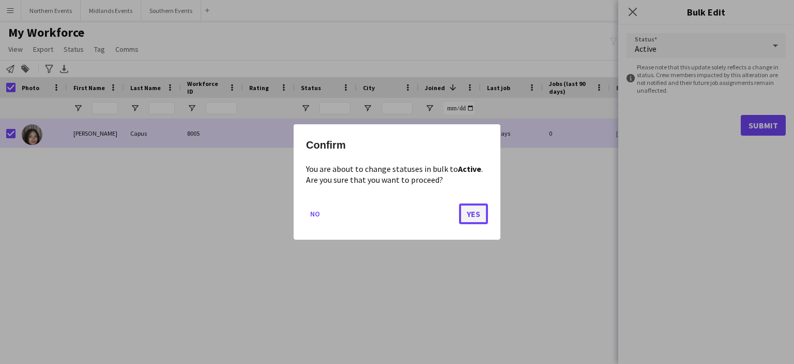
click at [473, 211] on button "Yes" at bounding box center [473, 213] width 29 height 21
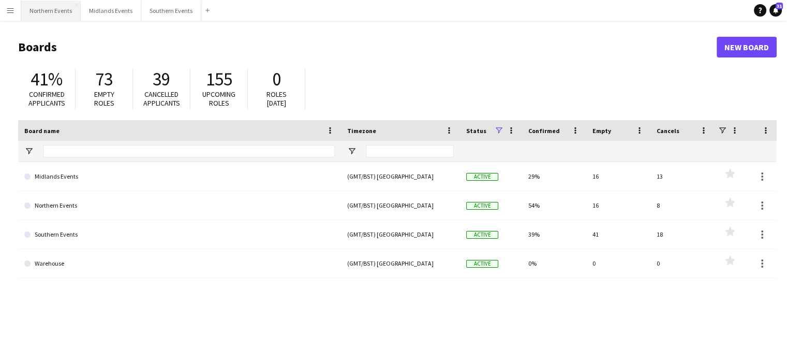
click at [54, 12] on button "Northern Events Close" at bounding box center [50, 11] width 59 height 20
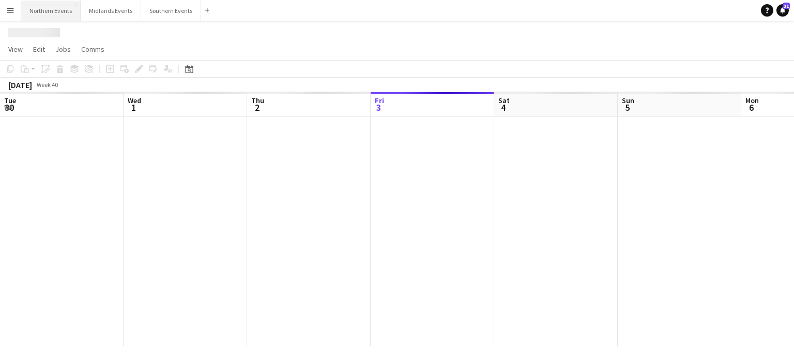
scroll to position [0, 247]
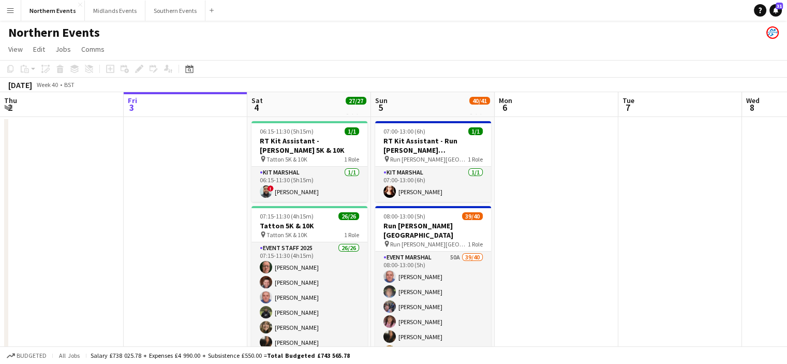
click at [12, 10] on app-icon "Menu" at bounding box center [10, 10] width 8 height 8
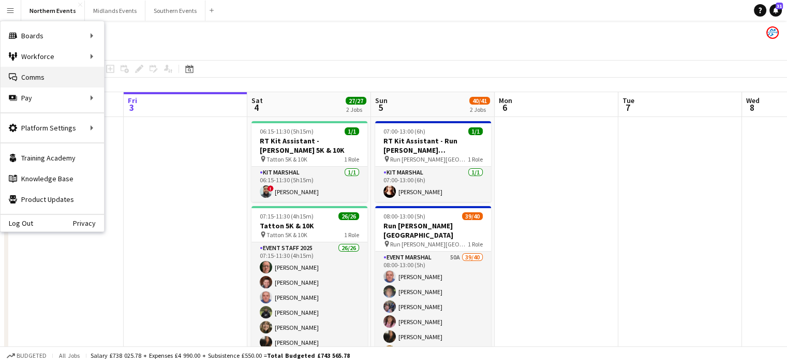
click at [35, 79] on link "Comms Comms" at bounding box center [52, 77] width 103 height 21
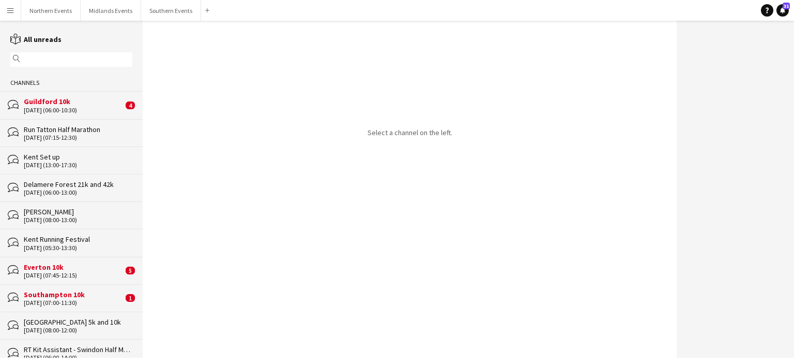
click at [39, 136] on div "09-11-2025 (07:15-12:30)" at bounding box center [78, 137] width 109 height 7
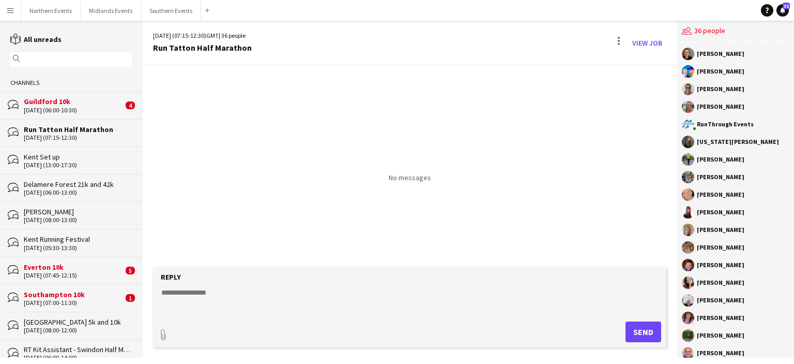
click at [72, 270] on div "Everton 10k" at bounding box center [73, 266] width 99 height 9
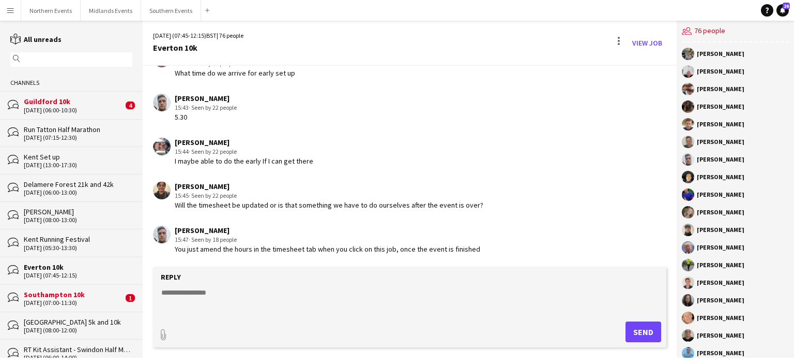
scroll to position [1677, 0]
drag, startPoint x: 678, startPoint y: 258, endPoint x: 674, endPoint y: 248, distance: 10.3
click at [674, 248] on div "11-10-2025 (07:45-12:15) BST | 76 people Everton 10k View Job Yesterday Dan Row…" at bounding box center [469, 189] width 652 height 337
click at [64, 293] on div "Southampton 10k" at bounding box center [73, 294] width 99 height 9
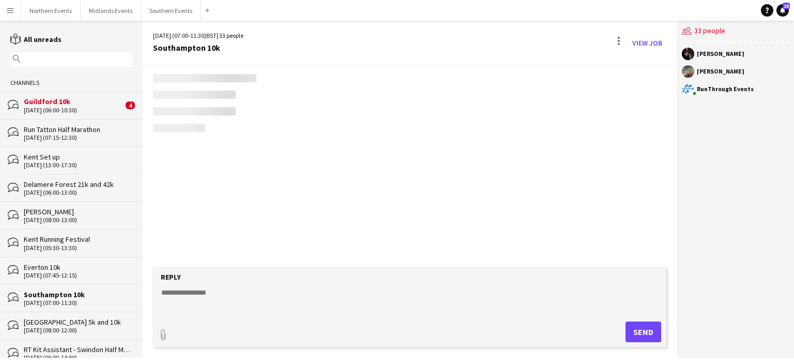
scroll to position [2548, 0]
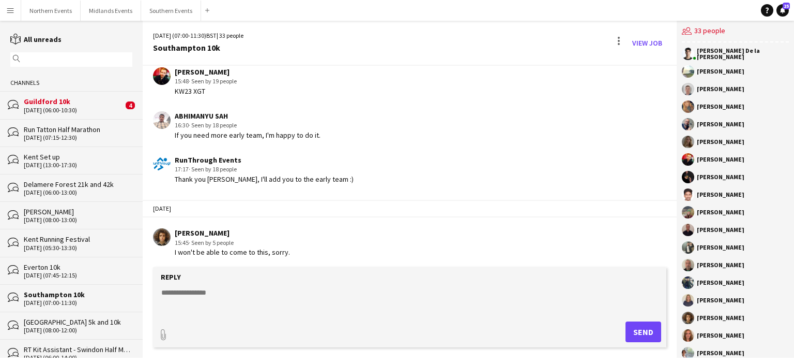
drag, startPoint x: 54, startPoint y: 290, endPoint x: 41, endPoint y: 292, distance: 13.7
drag, startPoint x: 41, startPoint y: 292, endPoint x: 46, endPoint y: 10, distance: 282.5
click at [46, 10] on button "Northern Events Close" at bounding box center [50, 11] width 59 height 20
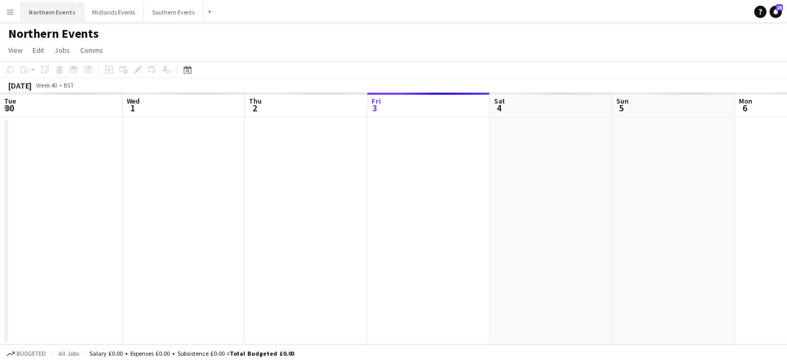
scroll to position [0, 247]
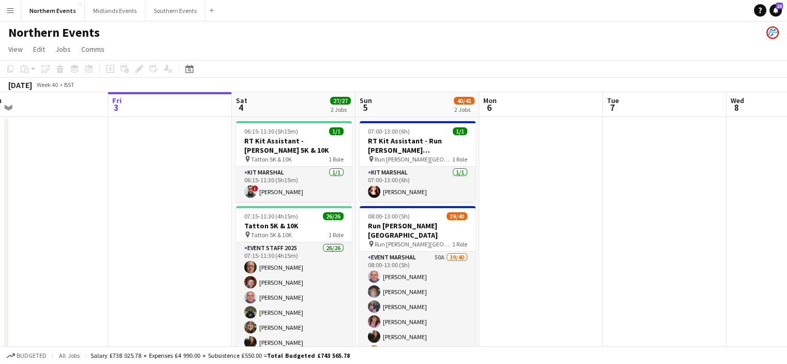
drag, startPoint x: 594, startPoint y: 154, endPoint x: 331, endPoint y: 242, distance: 277.7
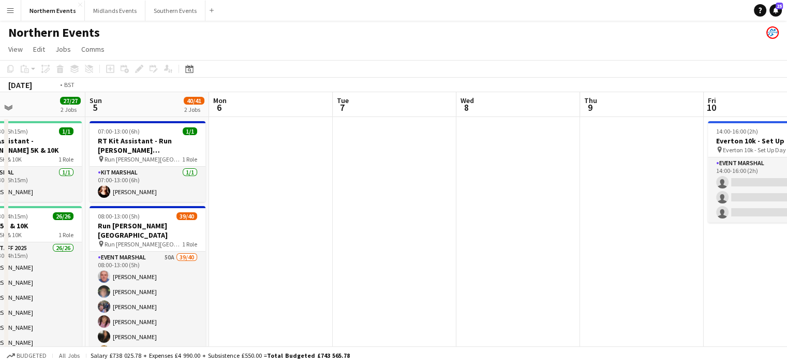
drag, startPoint x: 598, startPoint y: 306, endPoint x: 329, endPoint y: 320, distance: 269.8
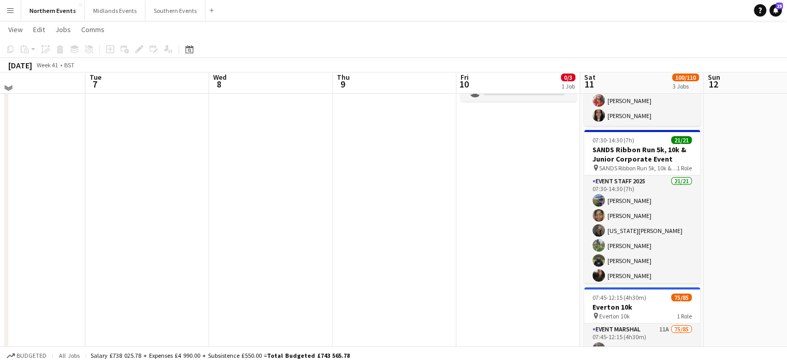
scroll to position [243, 0]
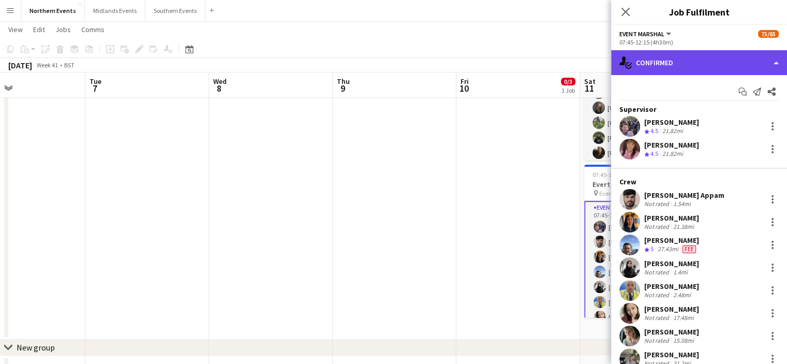
click at [706, 61] on div "single-neutral-actions-check-2 Confirmed" at bounding box center [699, 62] width 176 height 25
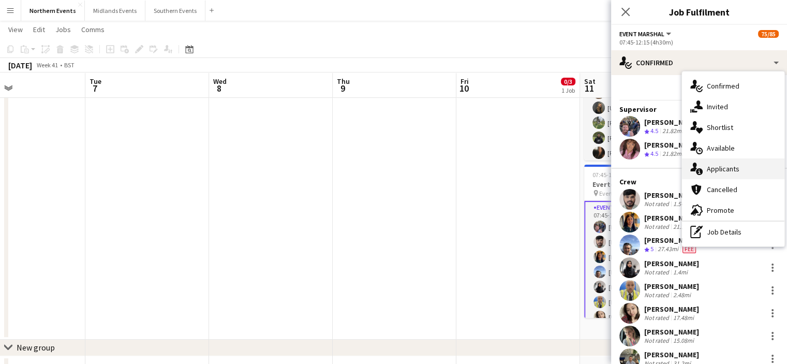
click at [737, 167] on span "Applicants" at bounding box center [723, 168] width 33 height 9
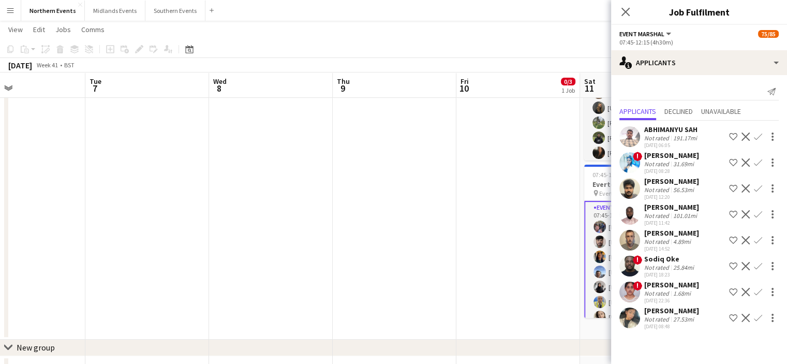
scroll to position [9, 0]
click at [625, 11] on icon "Close pop-in" at bounding box center [625, 12] width 10 height 10
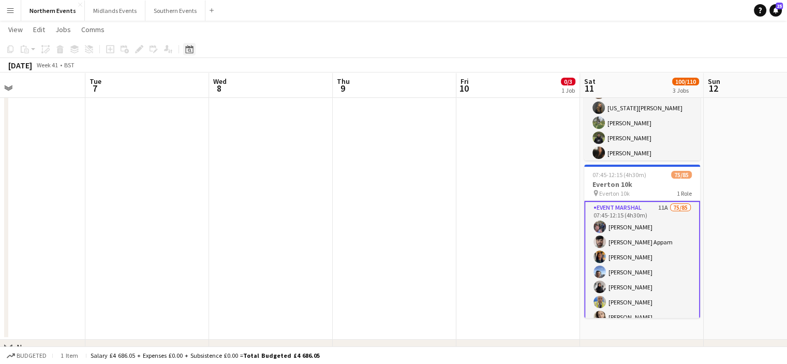
click at [192, 49] on icon at bounding box center [189, 49] width 8 height 8
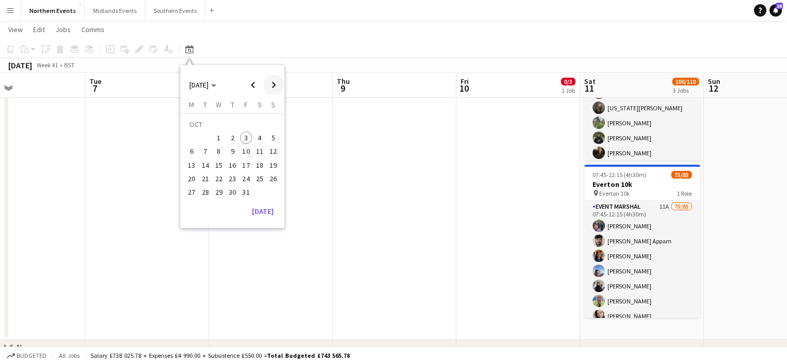
click at [274, 86] on span "Next month" at bounding box center [273, 84] width 21 height 21
click at [275, 138] on span "9" at bounding box center [273, 140] width 12 height 12
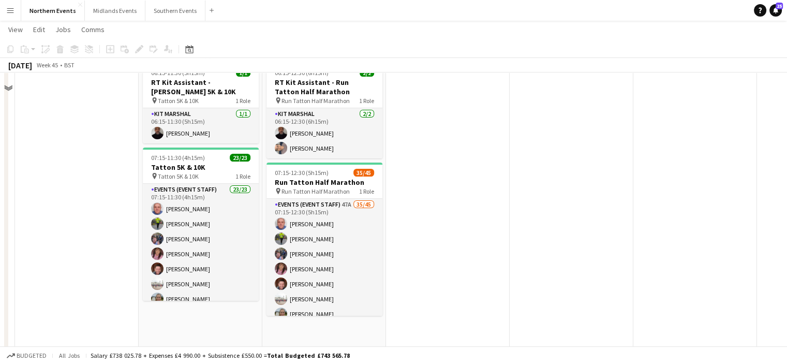
scroll to position [4, 0]
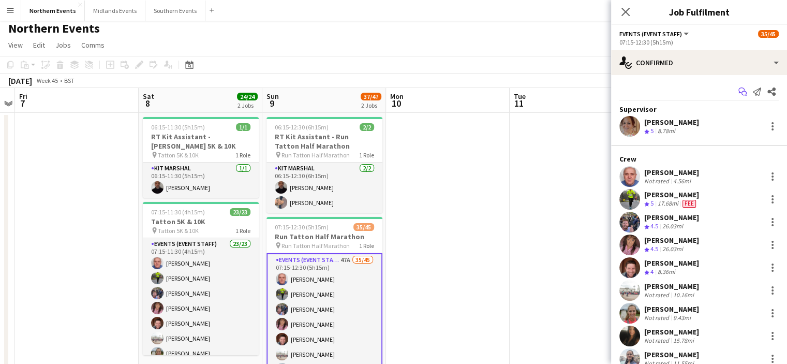
click at [741, 91] on icon at bounding box center [743, 93] width 5 height 5
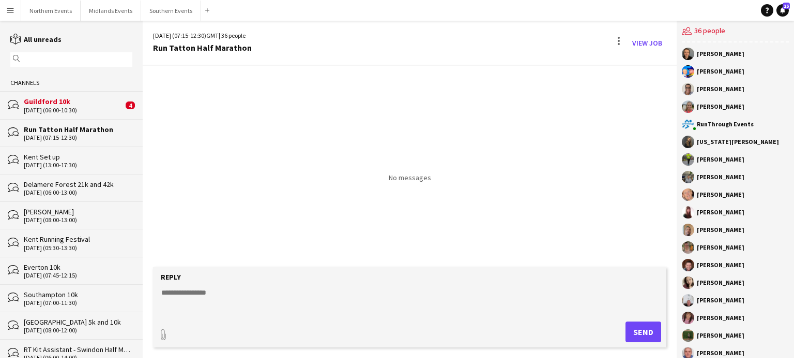
scroll to position [328, 0]
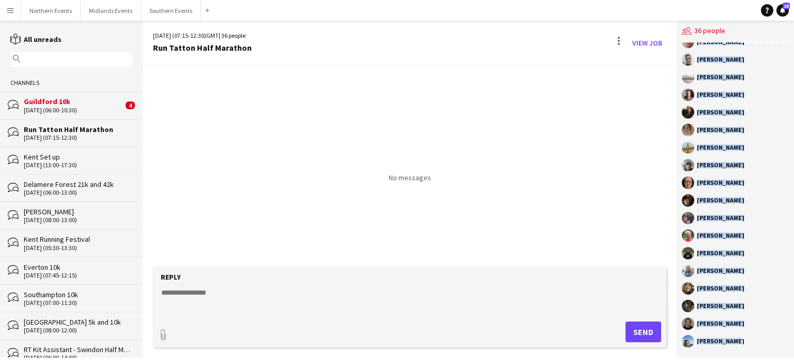
drag, startPoint x: 697, startPoint y: 53, endPoint x: 741, endPoint y: 384, distance: 333.9
click at [741, 363] on html "Menu Boards Boards Boards All jobs Status Workforce Workforce My Workforce Recr…" at bounding box center [397, 182] width 794 height 364
copy div "Jamie Griffiths Calum Knight Alberto Moreira Laura Bright RunThrough Events Geo…"
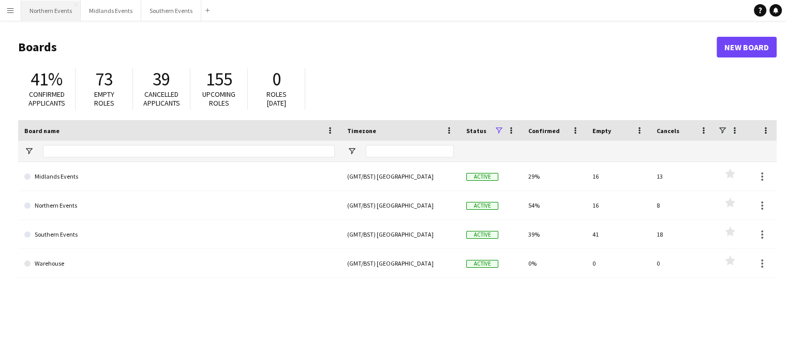
click at [67, 11] on button "Northern Events Close" at bounding box center [50, 11] width 59 height 20
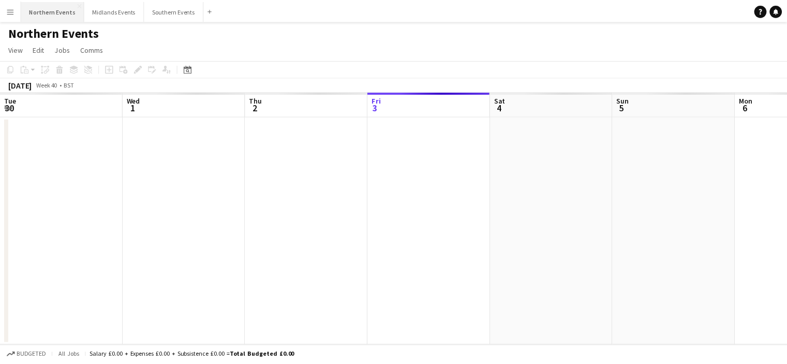
scroll to position [0, 247]
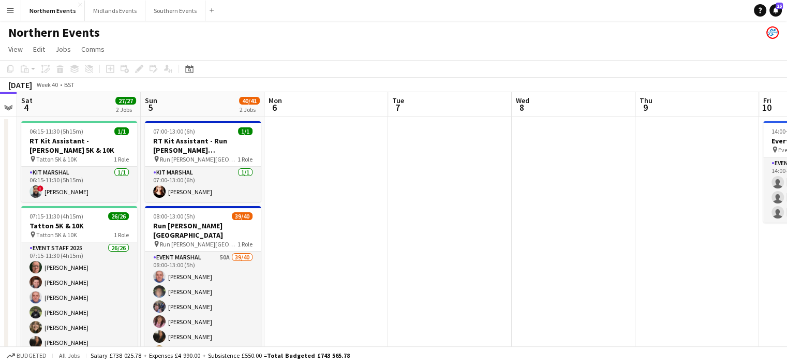
drag, startPoint x: 627, startPoint y: 145, endPoint x: 396, endPoint y: 173, distance: 232.4
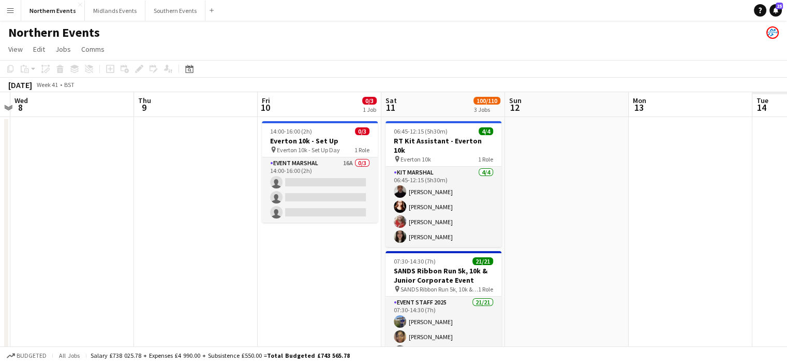
scroll to position [0, 296]
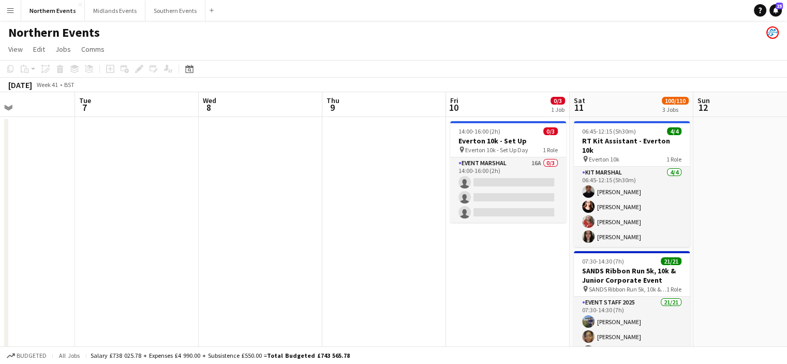
drag, startPoint x: 597, startPoint y: 221, endPoint x: 284, endPoint y: 219, distance: 312.4
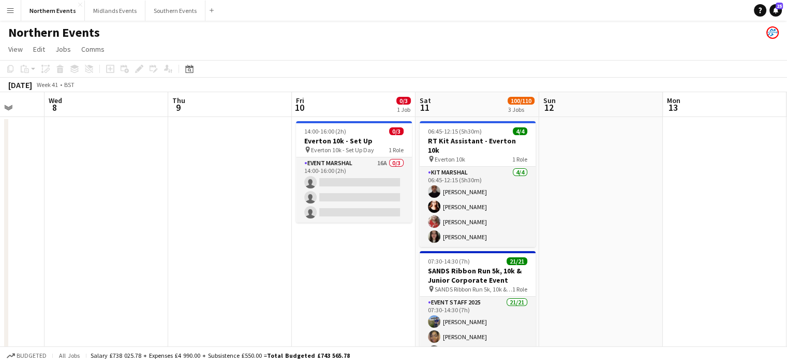
drag, startPoint x: 439, startPoint y: 227, endPoint x: 285, endPoint y: 240, distance: 154.2
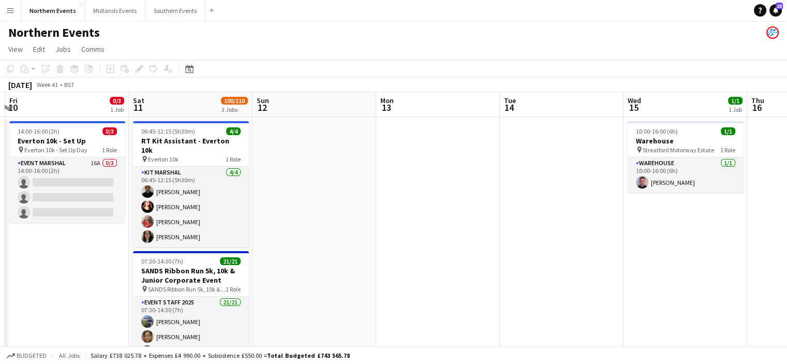
drag, startPoint x: 484, startPoint y: 277, endPoint x: 152, endPoint y: 274, distance: 332.1
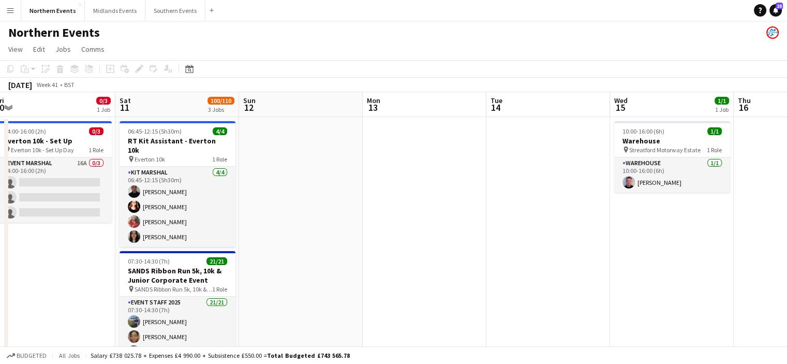
drag, startPoint x: 389, startPoint y: 292, endPoint x: 172, endPoint y: 292, distance: 217.2
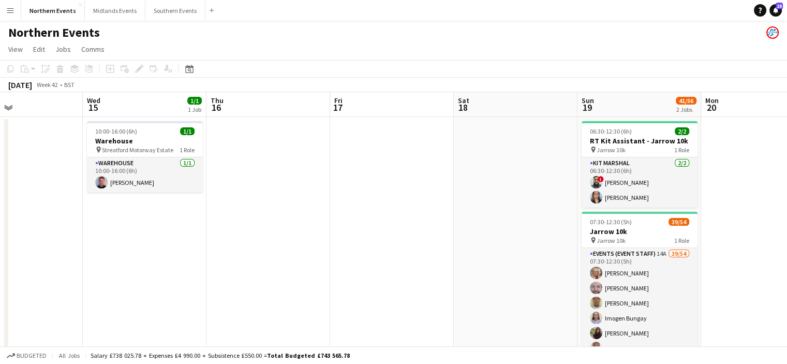
drag, startPoint x: 479, startPoint y: 293, endPoint x: 168, endPoint y: 282, distance: 311.6
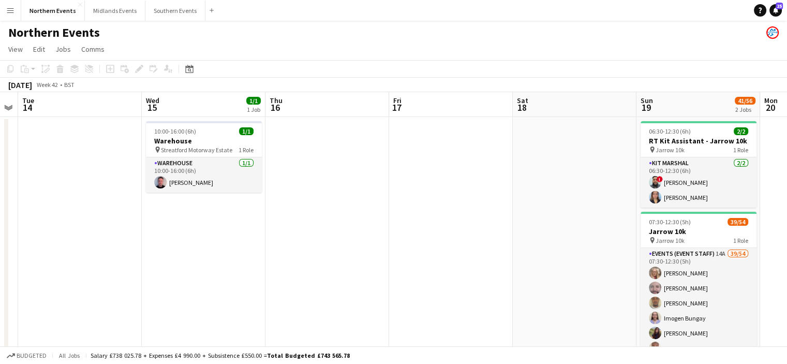
drag, startPoint x: 397, startPoint y: 277, endPoint x: 228, endPoint y: 269, distance: 169.3
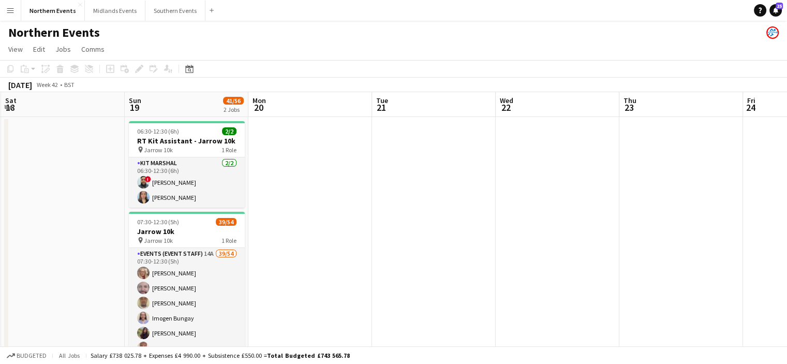
drag, startPoint x: 350, startPoint y: 271, endPoint x: 194, endPoint y: 278, distance: 155.9
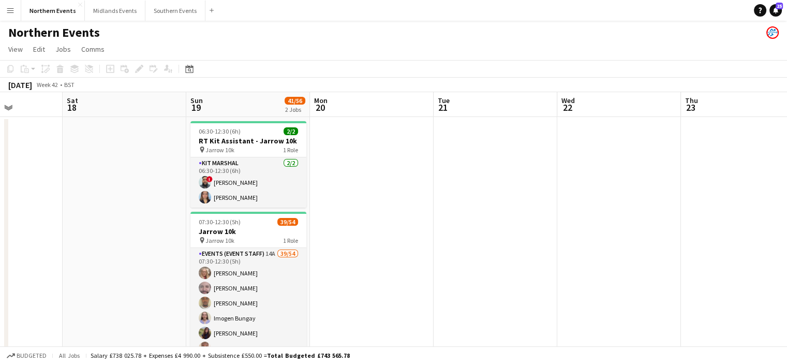
drag, startPoint x: 453, startPoint y: 281, endPoint x: 275, endPoint y: 280, distance: 177.9
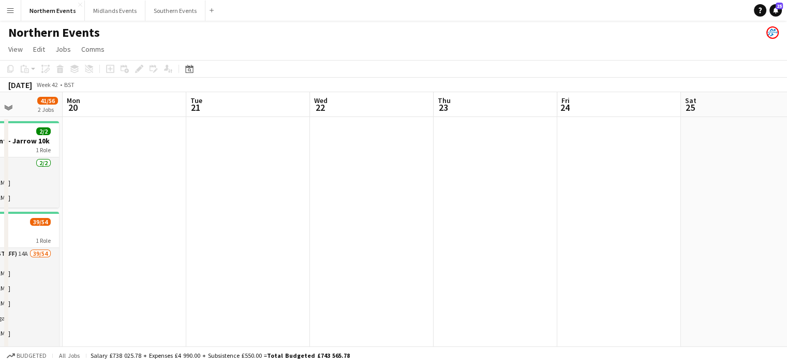
scroll to position [0, 318]
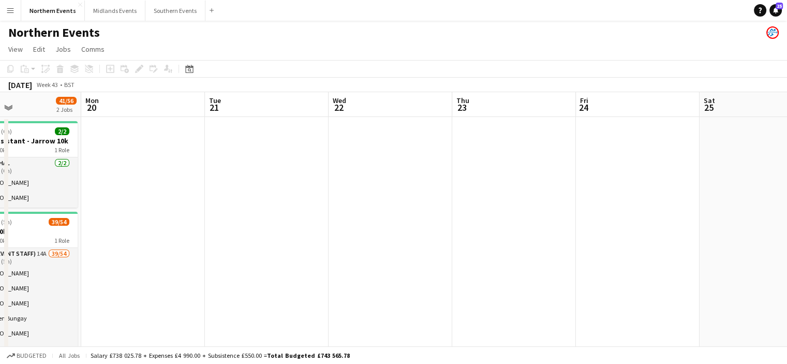
drag, startPoint x: 187, startPoint y: 273, endPoint x: 55, endPoint y: 280, distance: 132.6
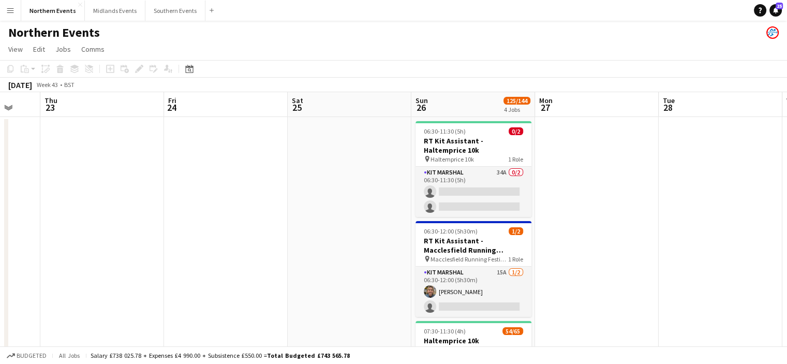
drag, startPoint x: 410, startPoint y: 337, endPoint x: 223, endPoint y: 333, distance: 186.3
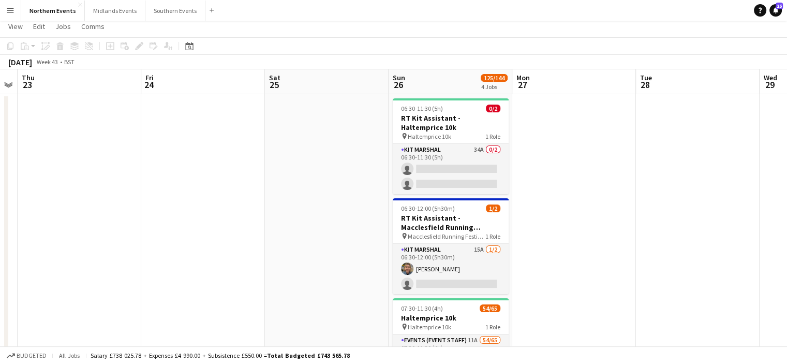
scroll to position [0, 0]
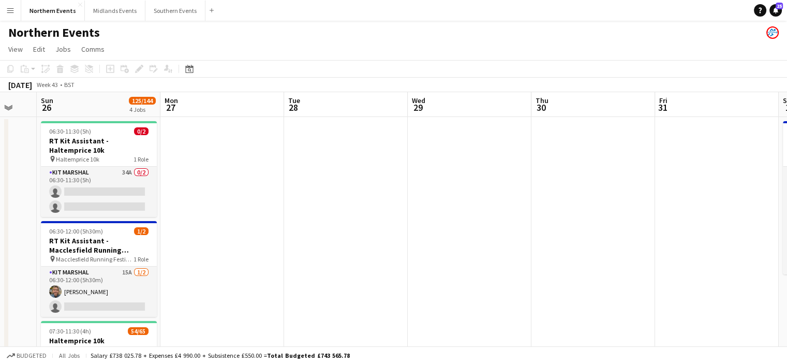
drag, startPoint x: 577, startPoint y: 187, endPoint x: 307, endPoint y: 202, distance: 270.4
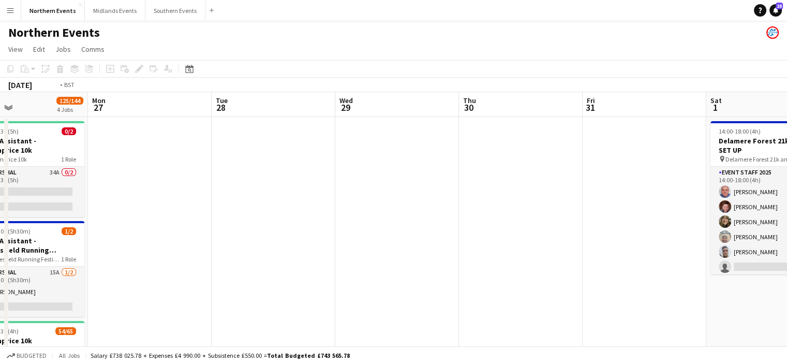
drag, startPoint x: 461, startPoint y: 216, endPoint x: 192, endPoint y: 189, distance: 270.4
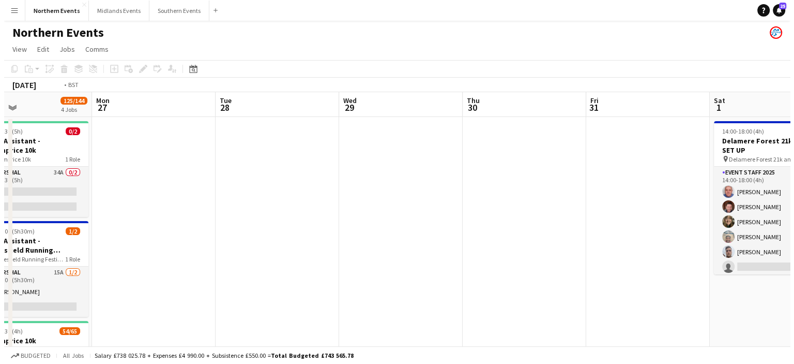
scroll to position [0, 432]
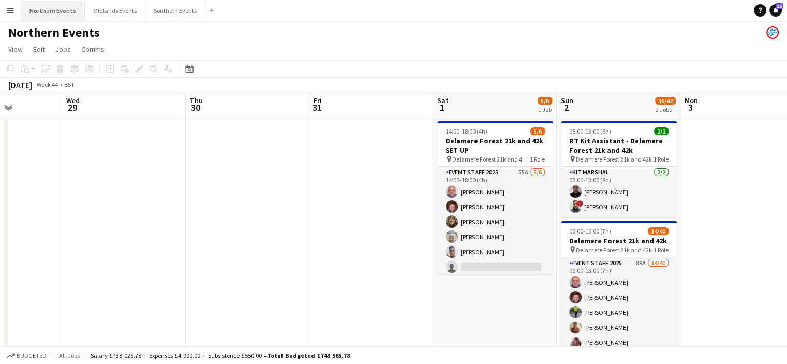
click at [51, 6] on button "Northern Events Close" at bounding box center [53, 11] width 64 height 20
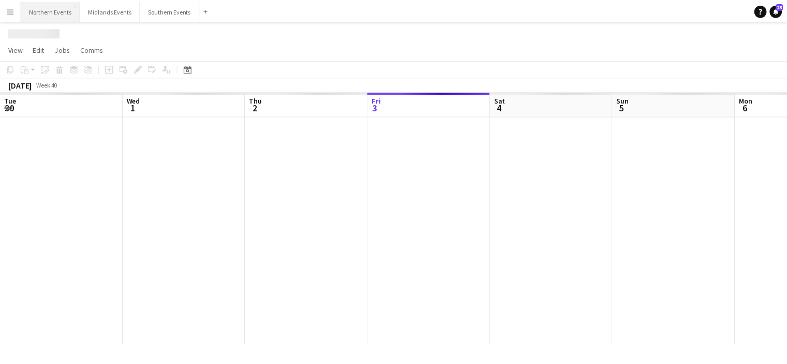
scroll to position [0, 247]
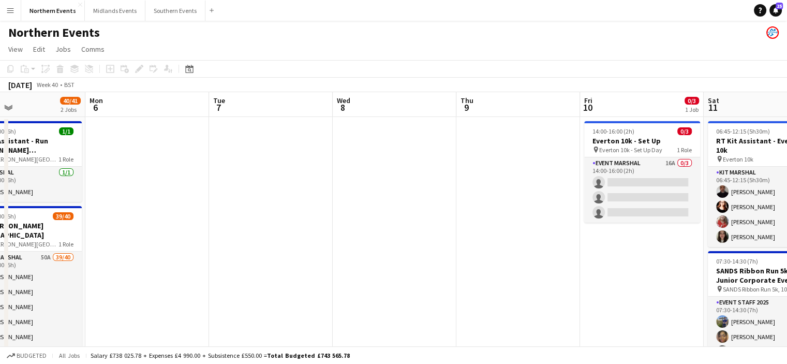
drag, startPoint x: 543, startPoint y: 123, endPoint x: 231, endPoint y: 135, distance: 312.1
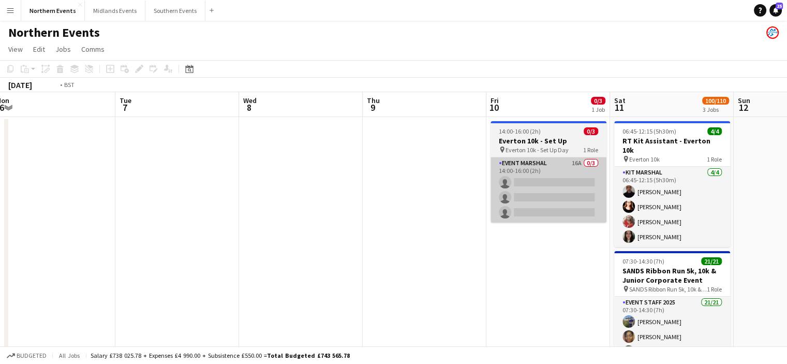
drag, startPoint x: 609, startPoint y: 199, endPoint x: 295, endPoint y: 200, distance: 314.5
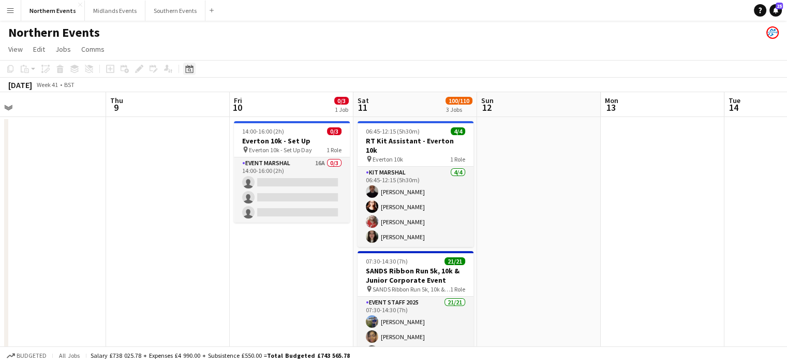
click at [190, 71] on icon at bounding box center [190, 70] width 4 height 4
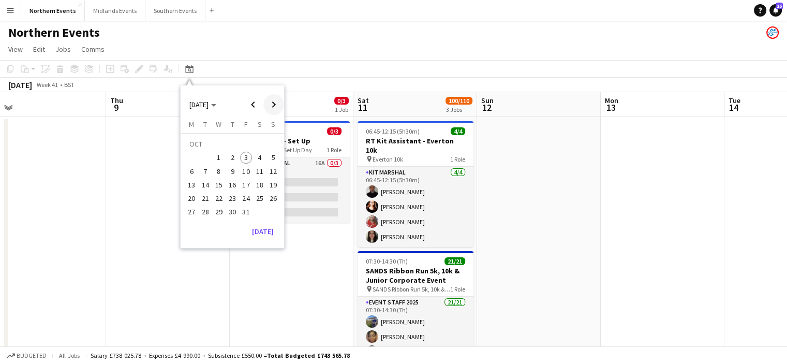
click at [271, 108] on span "Next month" at bounding box center [273, 104] width 21 height 21
click at [274, 201] on span "30" at bounding box center [273, 200] width 12 height 12
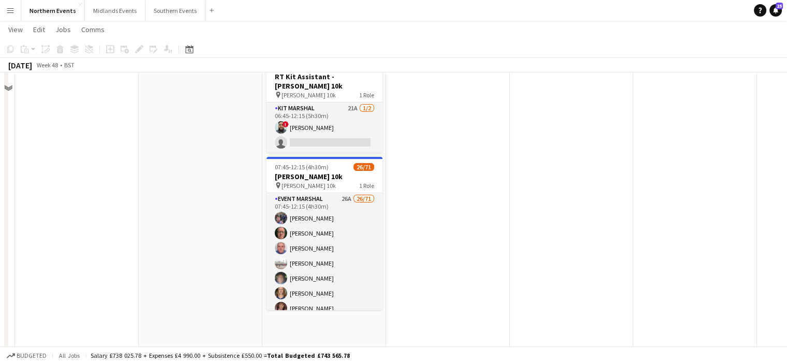
scroll to position [0, 0]
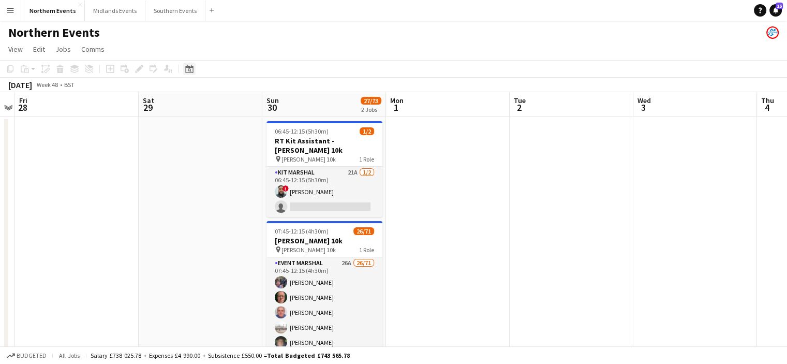
click at [193, 67] on icon at bounding box center [189, 69] width 8 height 8
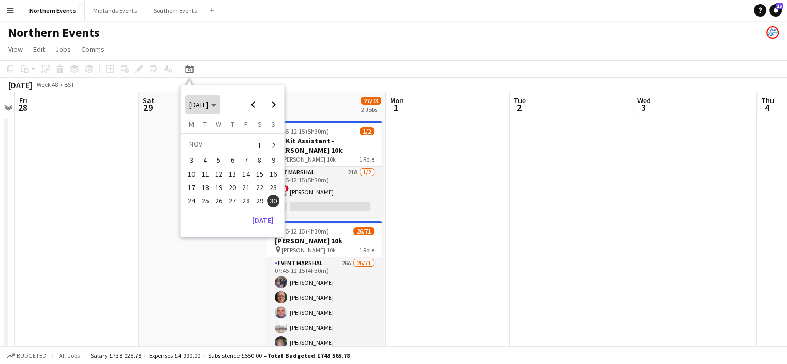
click at [216, 104] on icon "Choose month and year" at bounding box center [213, 105] width 5 height 3
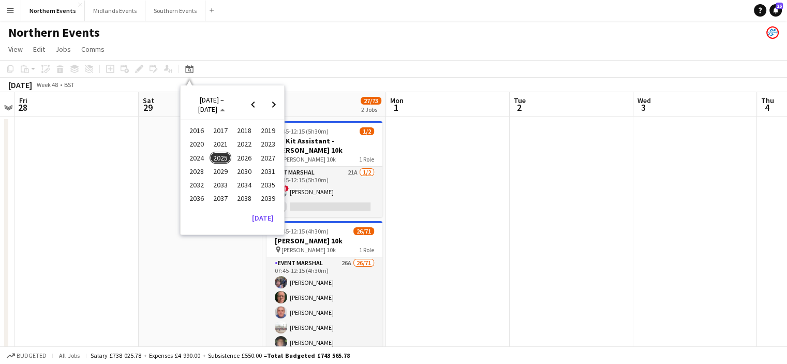
click at [198, 156] on span "2024" at bounding box center [196, 158] width 21 height 12
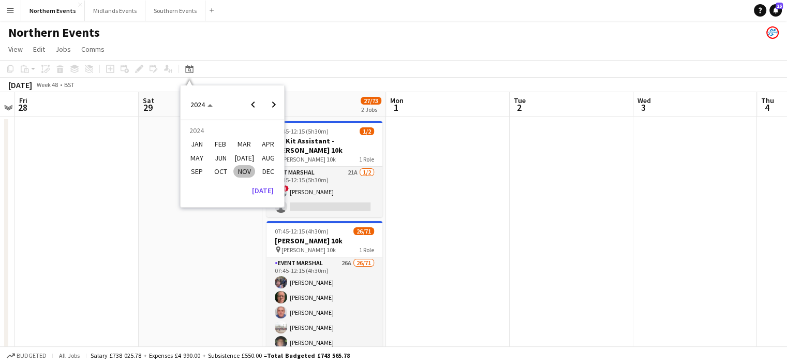
click at [250, 169] on span "NOV" at bounding box center [243, 171] width 21 height 12
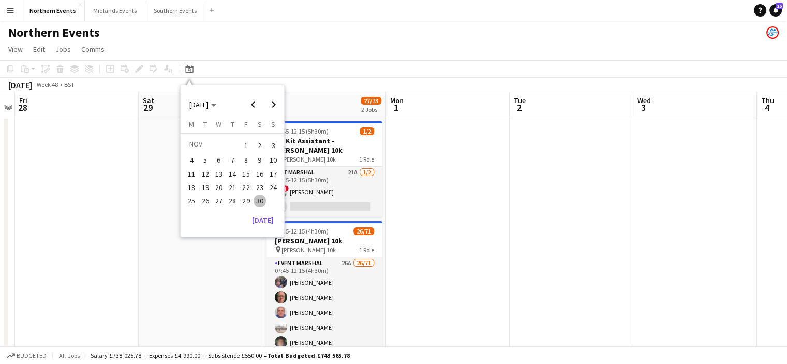
click at [274, 188] on span "24" at bounding box center [273, 187] width 12 height 12
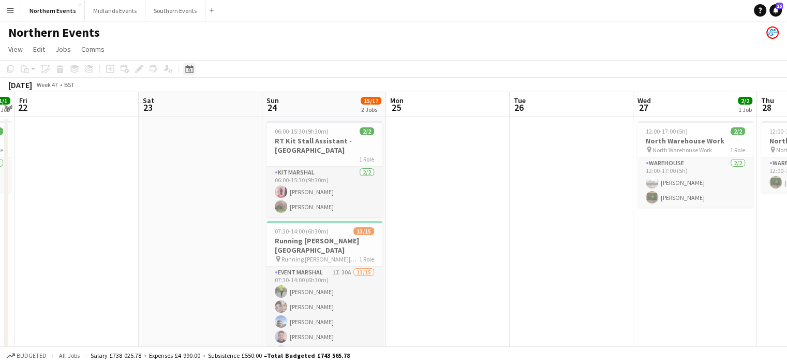
click at [188, 70] on icon "Date picker" at bounding box center [189, 69] width 8 height 8
click at [271, 174] on span "17" at bounding box center [273, 174] width 12 height 12
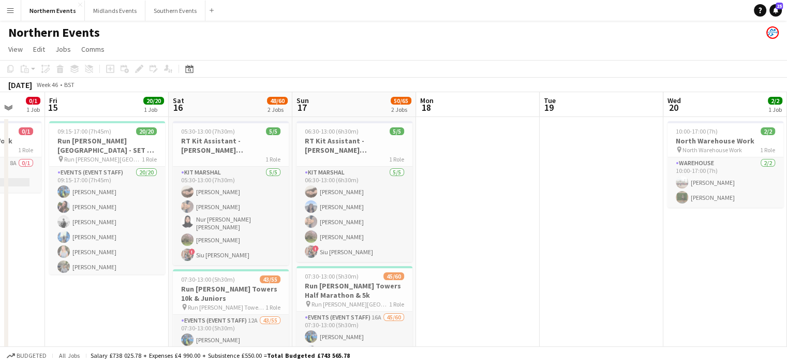
scroll to position [0, 324]
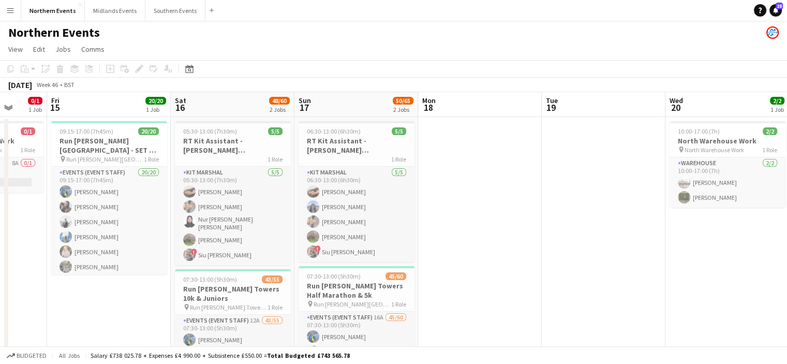
drag, startPoint x: 583, startPoint y: 219, endPoint x: 647, endPoint y: 227, distance: 64.2
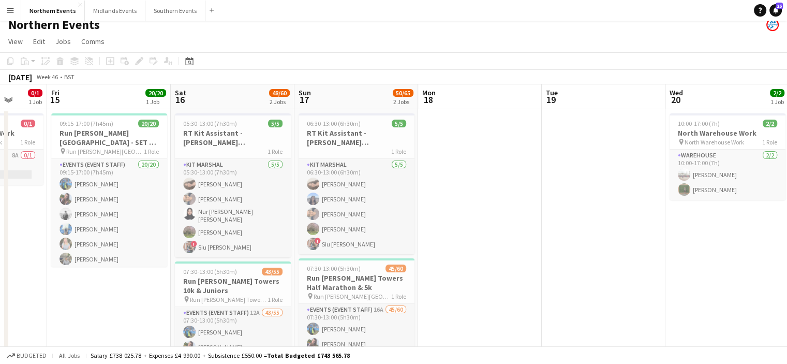
scroll to position [16, 0]
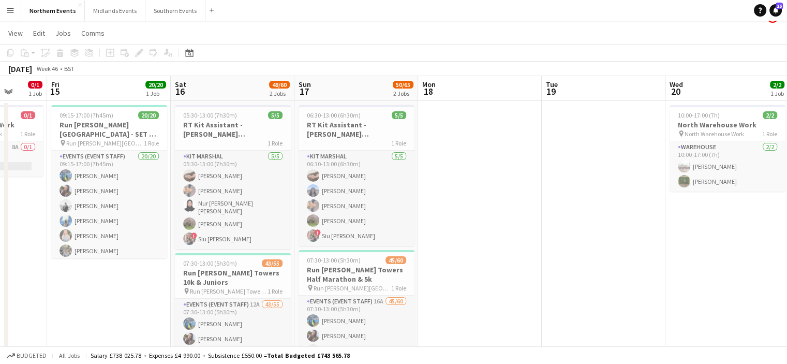
click at [197, 57] on div "Date picker [DATE] [DATE] [DATE] M [DATE] T [DATE] W [DATE] T [DATE] F [DATE] S…" at bounding box center [185, 53] width 23 height 12
click at [194, 56] on div "Date picker" at bounding box center [189, 53] width 12 height 12
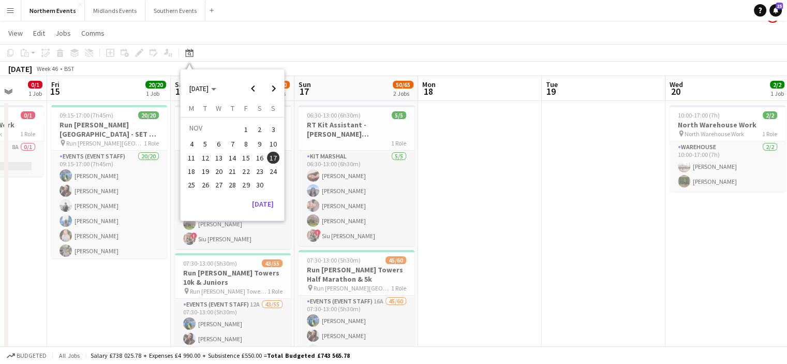
click at [260, 182] on span "30" at bounding box center [259, 184] width 12 height 12
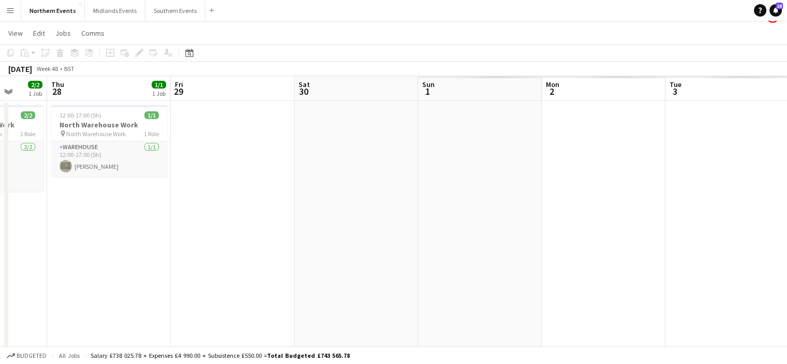
scroll to position [0, 356]
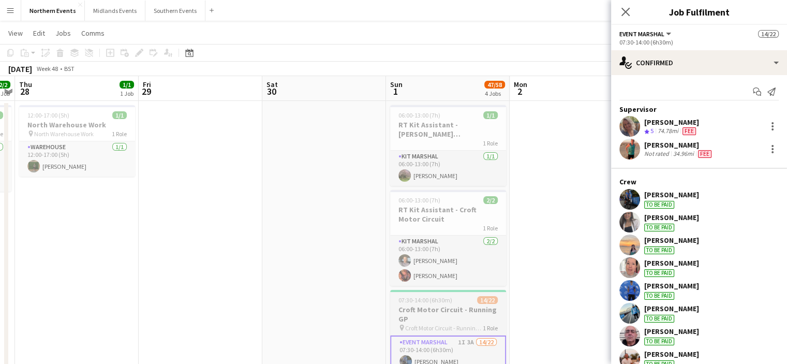
click at [462, 305] on h3 "Croft Motor Circuit - Running GP" at bounding box center [448, 314] width 116 height 19
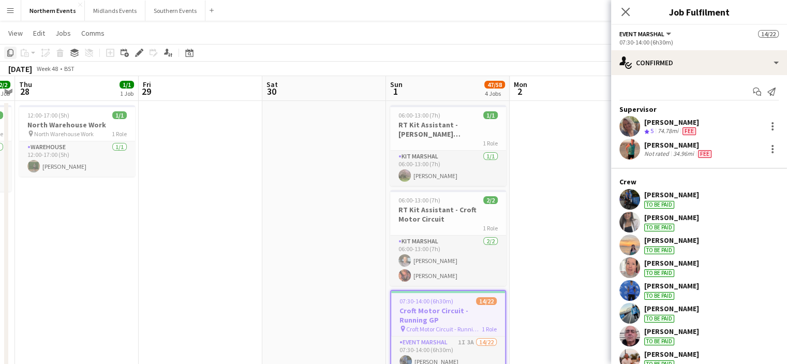
click at [13, 54] on icon at bounding box center [10, 52] width 6 height 7
click at [194, 51] on div "Date picker" at bounding box center [189, 53] width 12 height 12
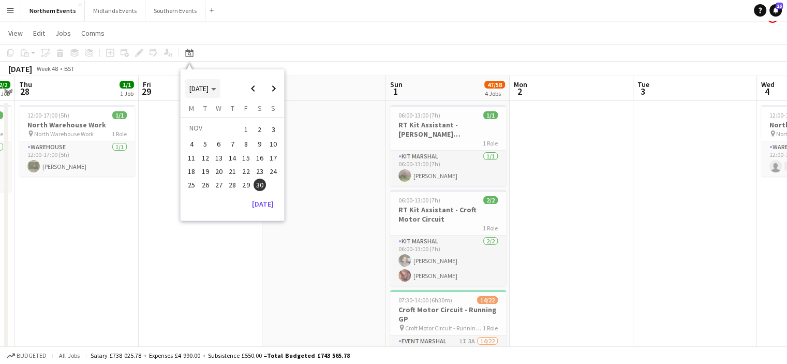
click at [216, 85] on span "[DATE]" at bounding box center [202, 88] width 27 height 9
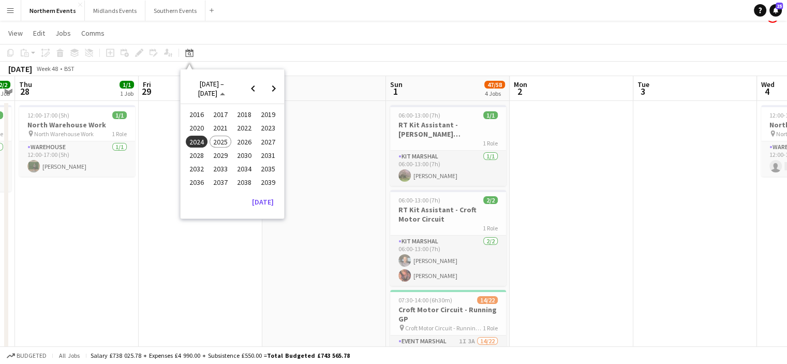
click at [226, 140] on span "2025" at bounding box center [219, 142] width 21 height 12
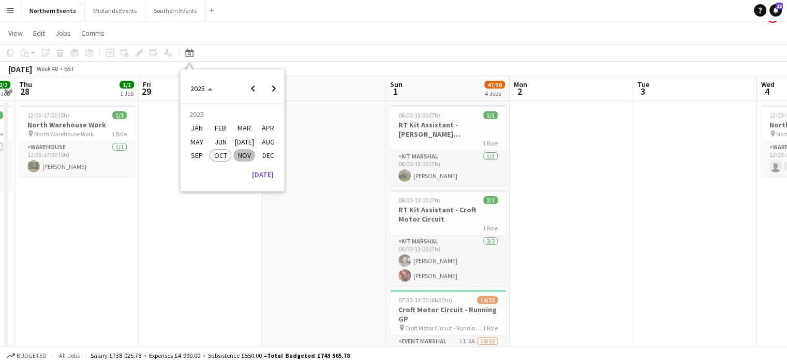
click at [251, 159] on span "NOV" at bounding box center [243, 155] width 21 height 12
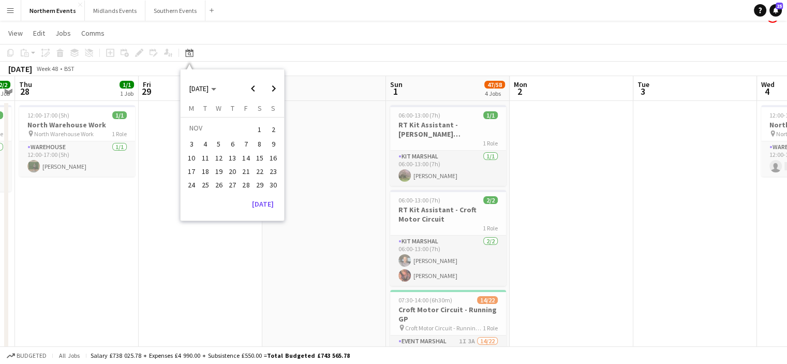
click at [260, 185] on span "29" at bounding box center [259, 184] width 12 height 12
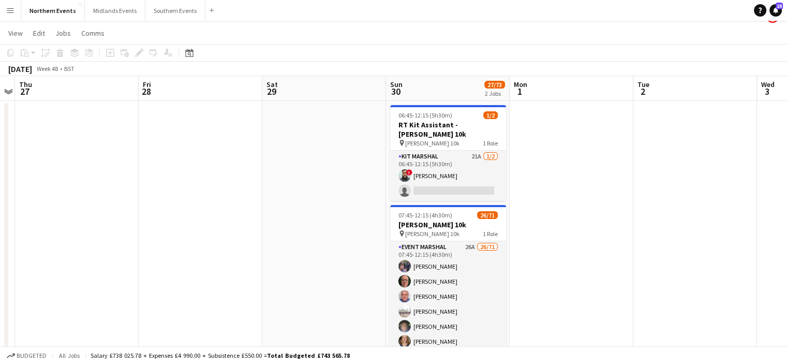
click at [550, 177] on app-date-cell at bounding box center [571, 361] width 124 height 521
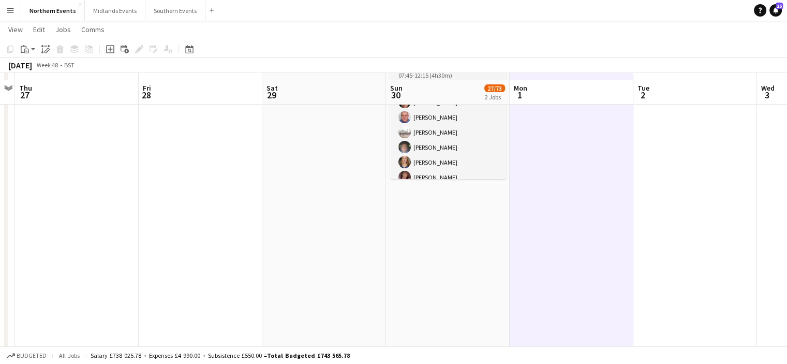
scroll to position [207, 0]
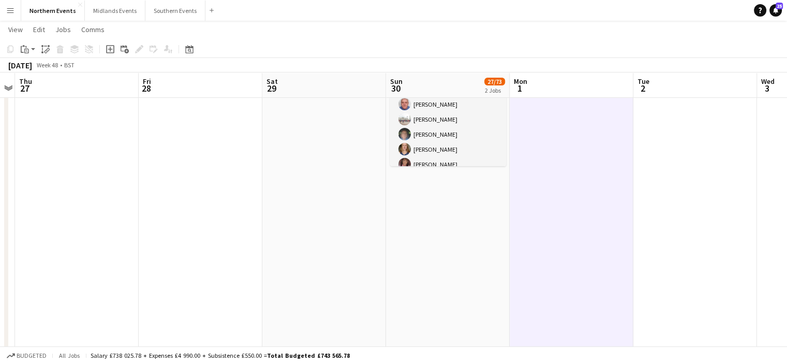
click at [455, 228] on app-date-cell "06:45-12:15 (5h30m) 1/2 RT Kit Assistant - [PERSON_NAME] 10k pin [PERSON_NAME] …" at bounding box center [448, 169] width 124 height 521
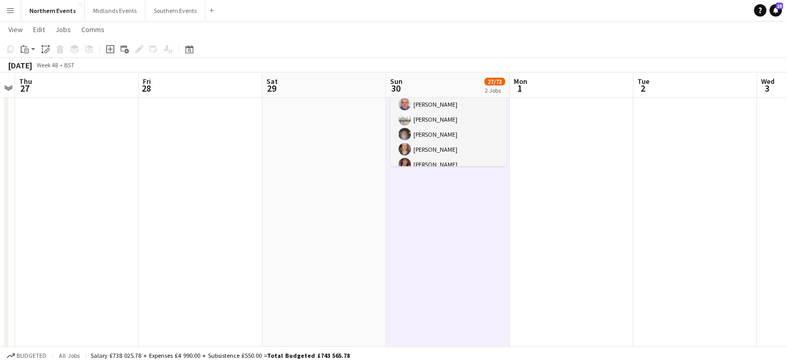
click at [438, 220] on app-date-cell "06:45-12:15 (5h30m) 1/2 RT Kit Assistant - [PERSON_NAME] 10k pin [PERSON_NAME] …" at bounding box center [448, 169] width 124 height 521
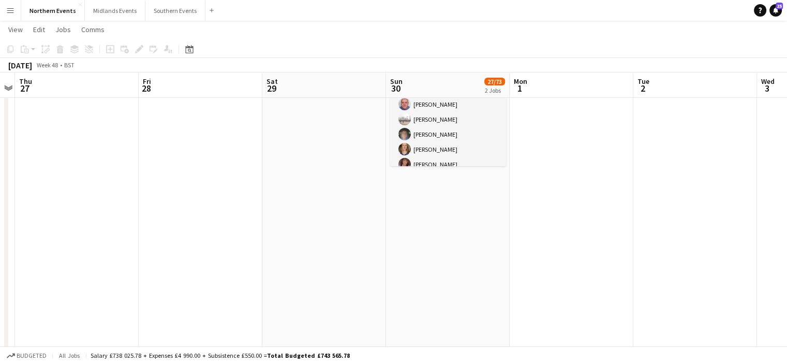
click at [438, 220] on app-date-cell "06:45-12:15 (5h30m) 1/2 RT Kit Assistant - [PERSON_NAME] 10k pin [PERSON_NAME] …" at bounding box center [448, 169] width 124 height 521
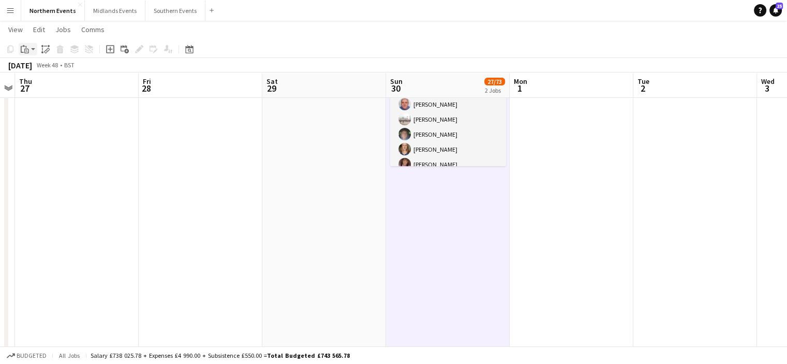
click at [23, 51] on icon "Paste" at bounding box center [25, 49] width 8 height 8
click at [29, 72] on link "Paste Ctrl+V" at bounding box center [75, 68] width 97 height 9
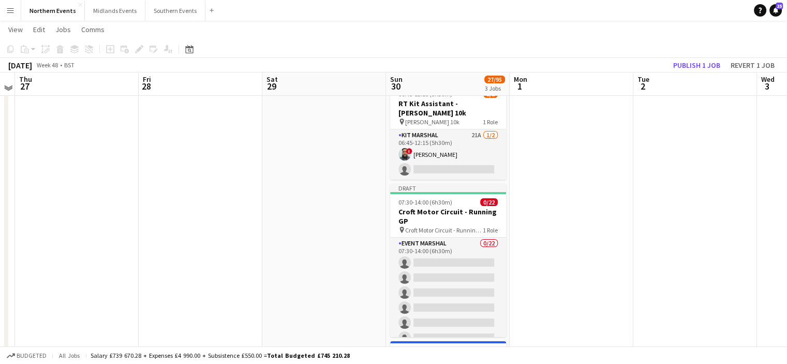
scroll to position [35, 0]
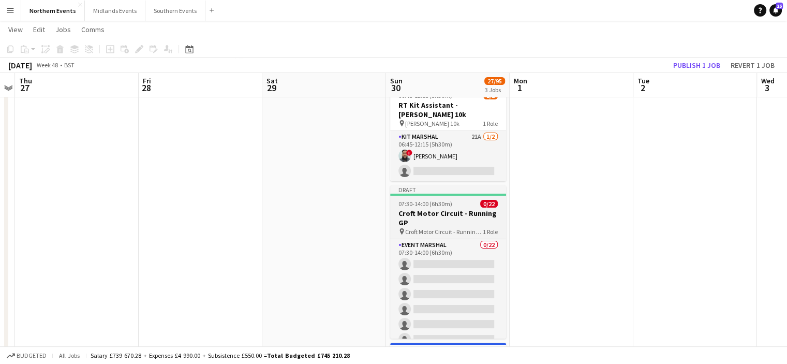
click at [445, 215] on h3 "Croft Motor Circuit - Running GP" at bounding box center [448, 217] width 116 height 19
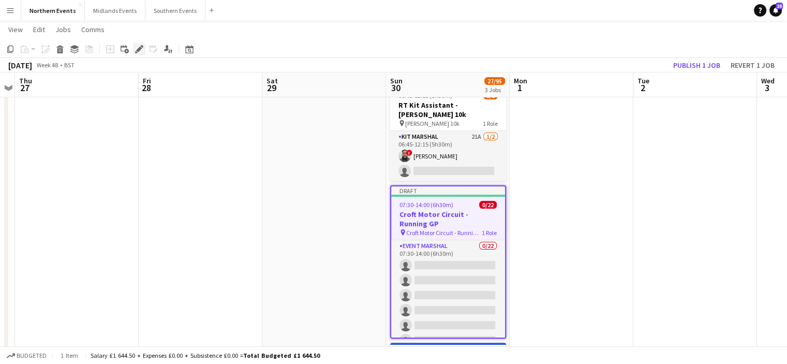
click at [138, 51] on icon at bounding box center [139, 50] width 6 height 6
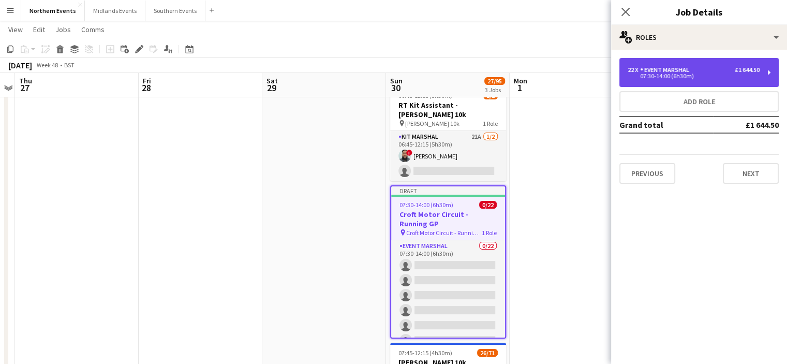
click at [668, 74] on div "07:30-14:00 (6h30m)" at bounding box center [693, 75] width 132 height 5
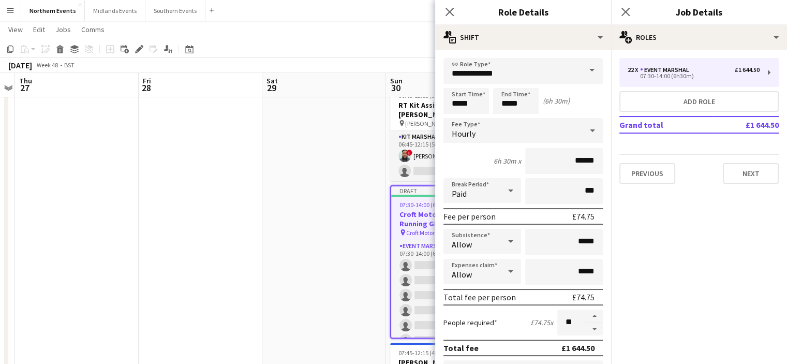
click at [588, 71] on span at bounding box center [592, 70] width 22 height 25
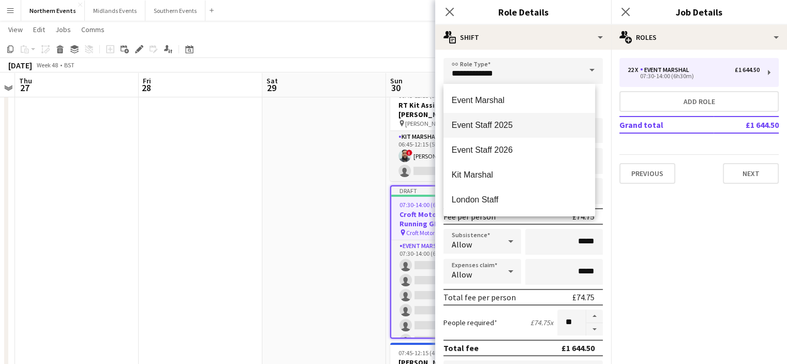
click at [528, 126] on span "Event Staff 2025" at bounding box center [519, 125] width 135 height 10
type input "**********"
type input "******"
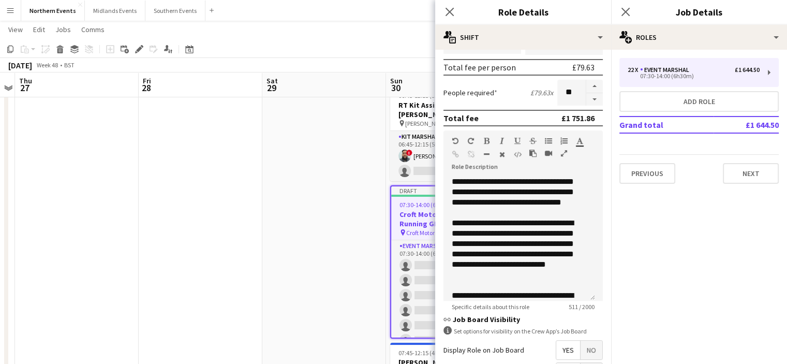
scroll to position [241, 0]
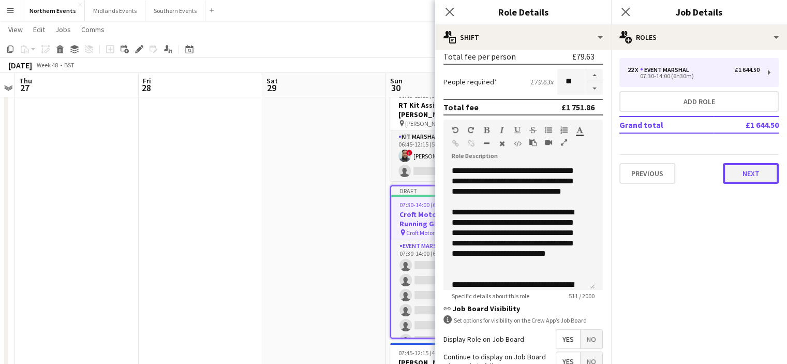
click at [751, 175] on button "Next" at bounding box center [751, 173] width 56 height 21
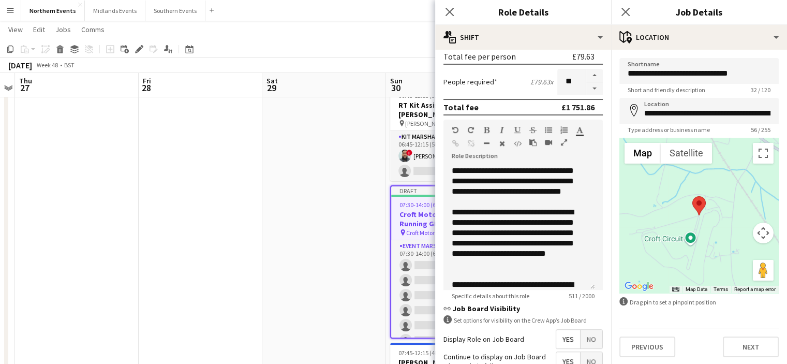
scroll to position [1, 0]
click at [753, 347] on button "Next" at bounding box center [751, 346] width 56 height 21
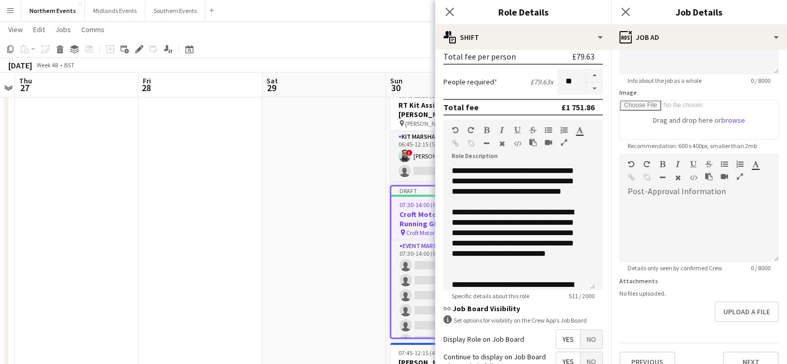
scroll to position [187, 0]
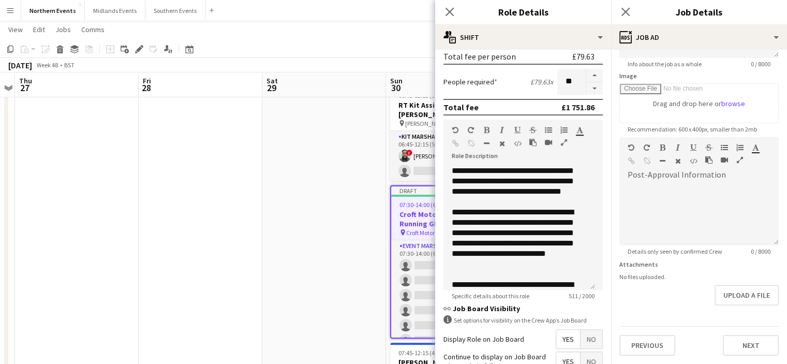
click at [641, 284] on div "Upload a file" at bounding box center [698, 294] width 159 height 21
click at [635, 183] on div at bounding box center [698, 214] width 159 height 62
paste div
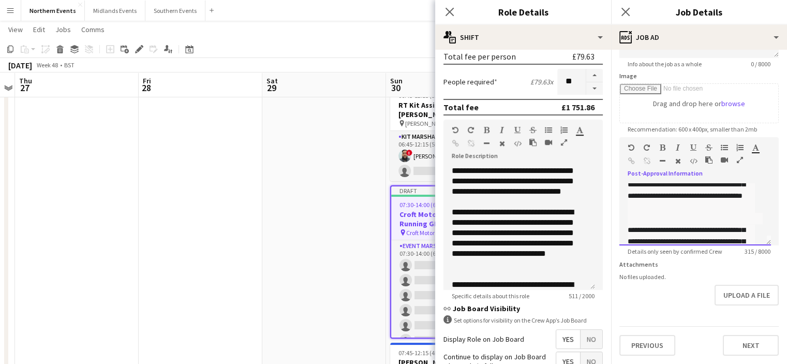
scroll to position [0, 0]
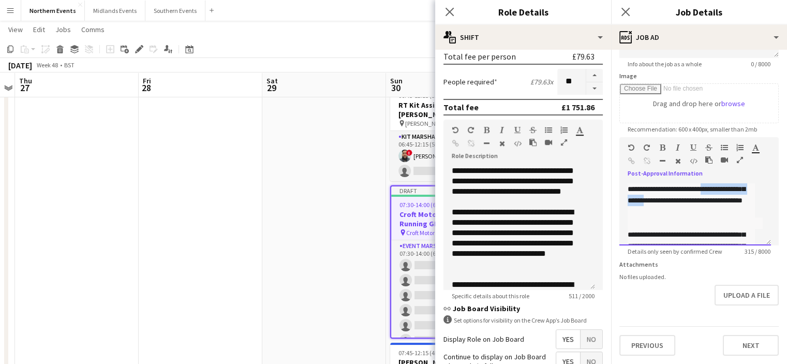
drag, startPoint x: 693, startPoint y: 192, endPoint x: 722, endPoint y: 185, distance: 30.4
click at [722, 185] on div "**********" at bounding box center [690, 200] width 127 height 34
click at [451, 11] on icon "Close pop-in" at bounding box center [449, 12] width 10 height 10
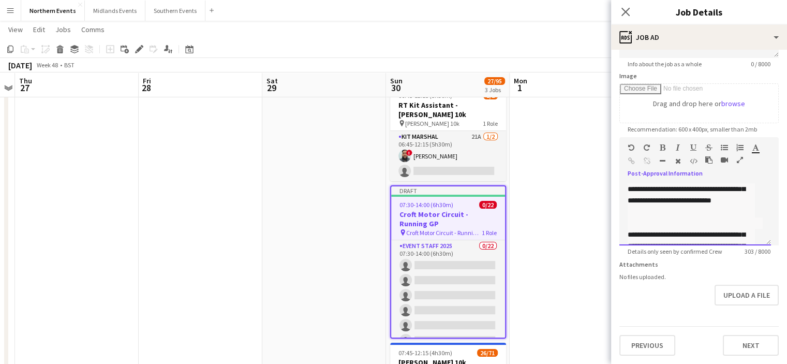
click at [644, 196] on div "**********" at bounding box center [690, 200] width 127 height 34
drag, startPoint x: 761, startPoint y: 191, endPoint x: 763, endPoint y: 222, distance: 31.6
click at [763, 222] on div "**********" at bounding box center [695, 214] width 152 height 62
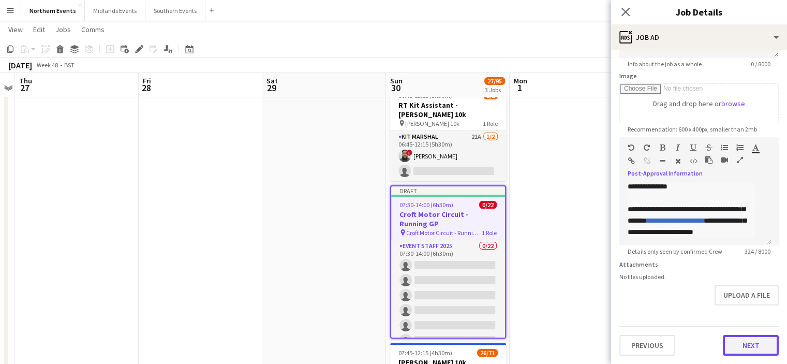
click at [748, 344] on button "Next" at bounding box center [751, 345] width 56 height 21
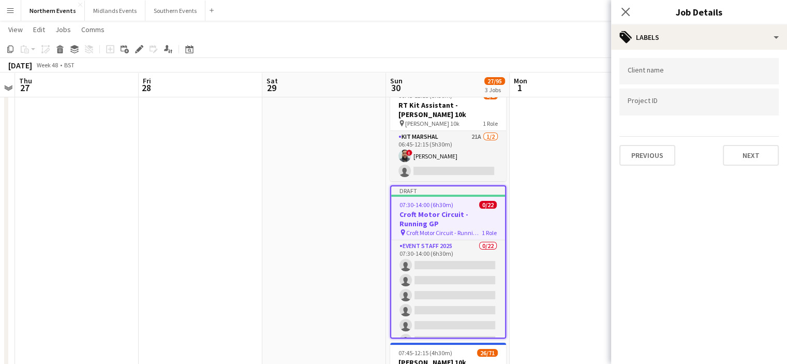
scroll to position [0, 0]
click at [751, 156] on button "Next" at bounding box center [751, 155] width 56 height 21
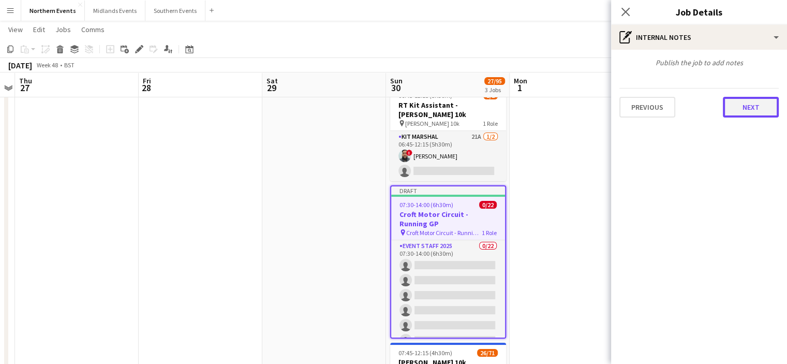
click at [751, 105] on button "Next" at bounding box center [751, 107] width 56 height 21
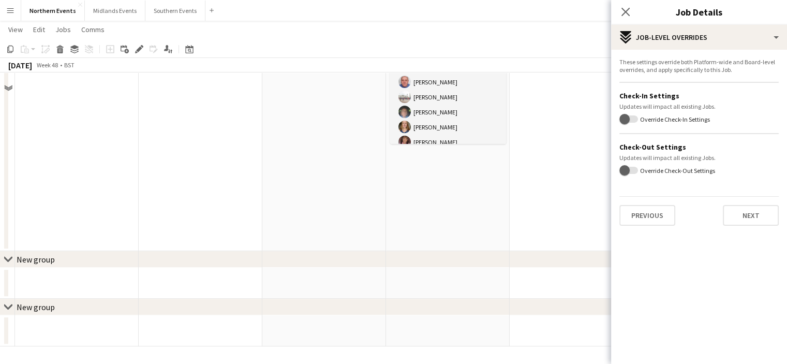
scroll to position [74, 0]
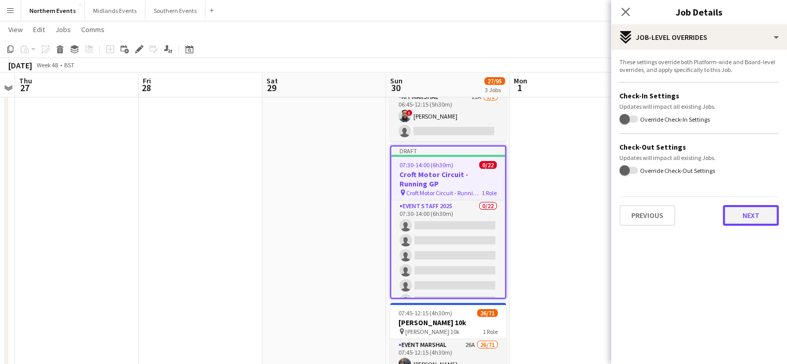
click at [746, 214] on button "Next" at bounding box center [751, 215] width 56 height 21
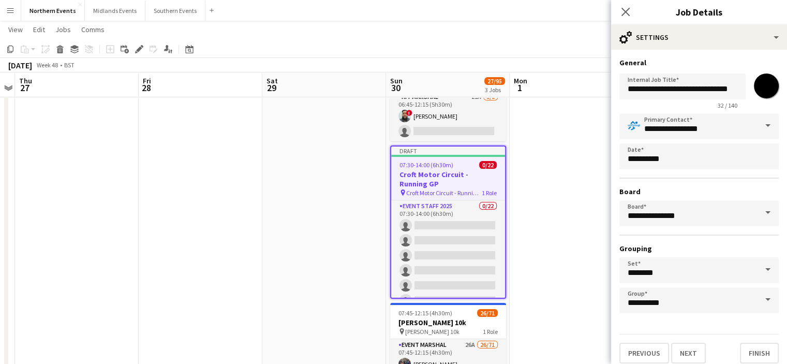
scroll to position [5, 0]
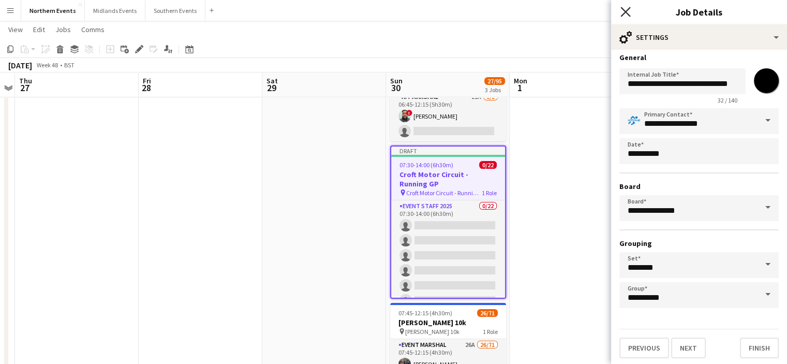
click at [627, 8] on icon "Close pop-in" at bounding box center [625, 12] width 10 height 10
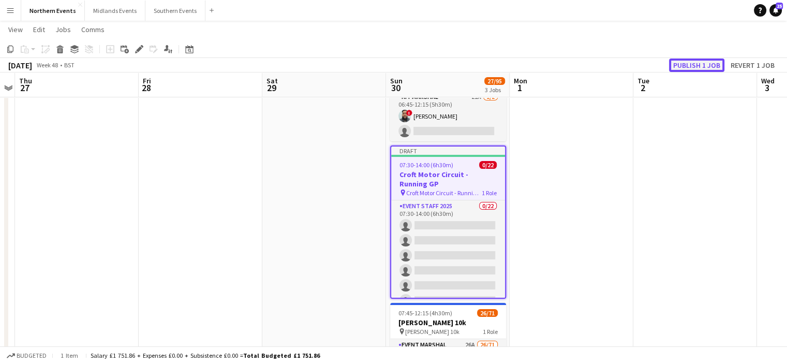
click at [679, 68] on button "Publish 1 job" at bounding box center [696, 64] width 55 height 13
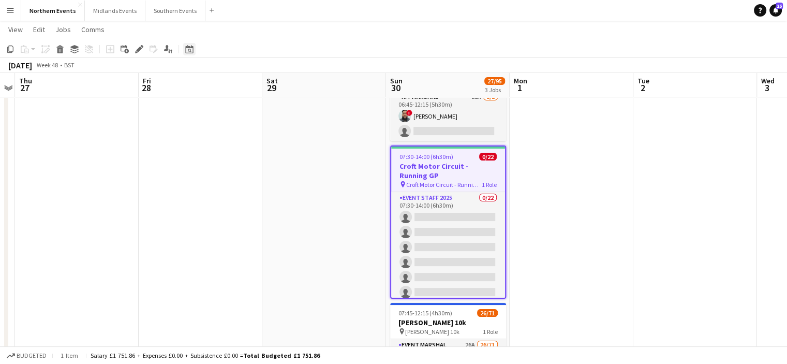
click at [187, 48] on icon "Date picker" at bounding box center [189, 49] width 8 height 8
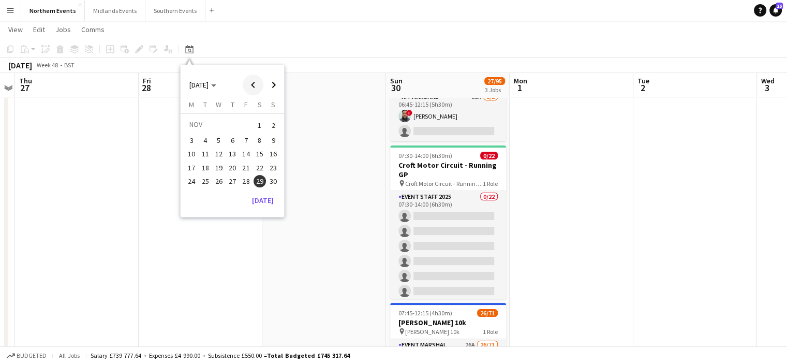
click at [254, 86] on span "Previous month" at bounding box center [253, 84] width 21 height 21
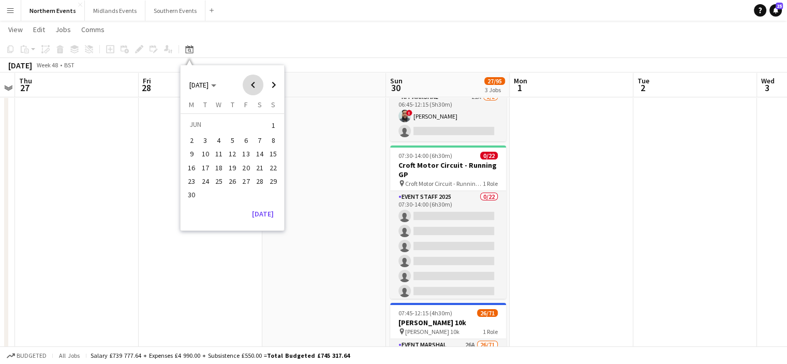
click at [254, 86] on span "Previous month" at bounding box center [253, 84] width 21 height 21
click at [258, 147] on button "15" at bounding box center [259, 153] width 13 height 13
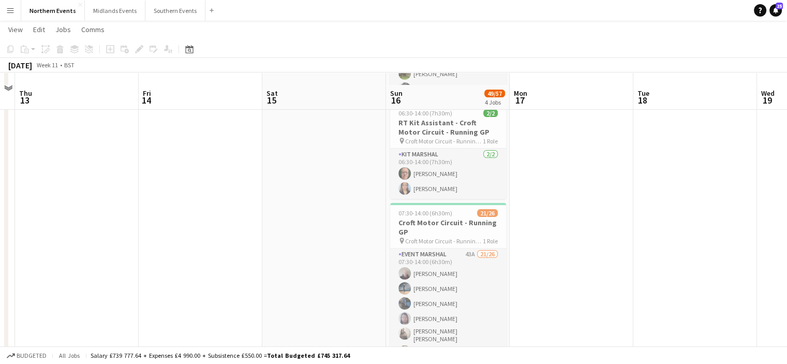
scroll to position [115, 0]
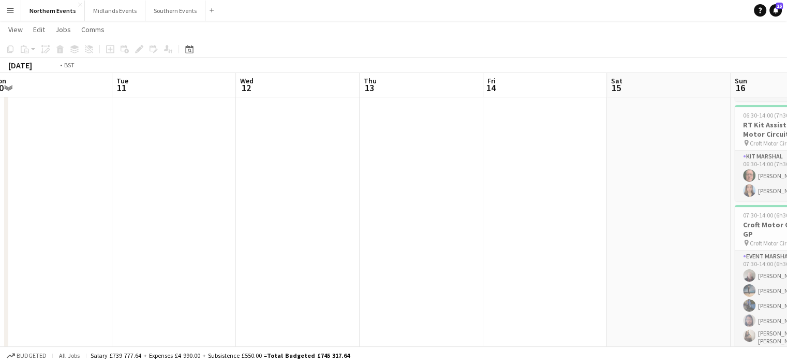
drag, startPoint x: 571, startPoint y: 106, endPoint x: 662, endPoint y: 124, distance: 93.3
click at [662, 124] on app-calendar-viewport "Sat 8 Sun 9 Mon 10 Tue 11 Wed 12 Thu 13 Fri 14 Sat 15 Sun 16 49/57 4 Jobs Mon 1…" at bounding box center [393, 279] width 787 height 707
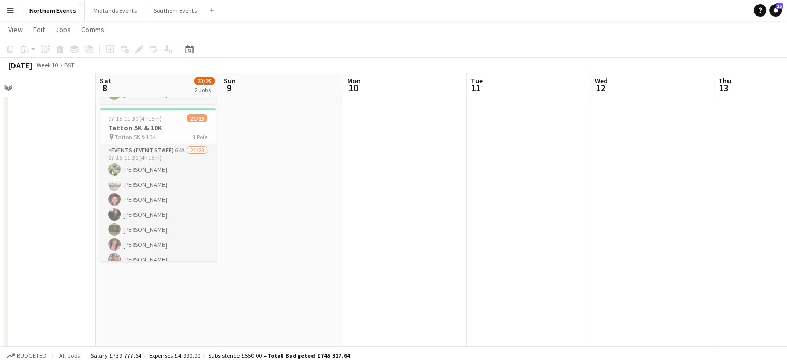
scroll to position [0, 273]
drag, startPoint x: 234, startPoint y: 142, endPoint x: 533, endPoint y: 117, distance: 300.0
click at [533, 117] on app-calendar-viewport "Wed 5 Thu 6 Fri 7 Sat 8 23/25 2 Jobs Sun 9 Mon 10 Tue 11 Wed 12 Thu 13 Fri 14 S…" at bounding box center [393, 279] width 787 height 707
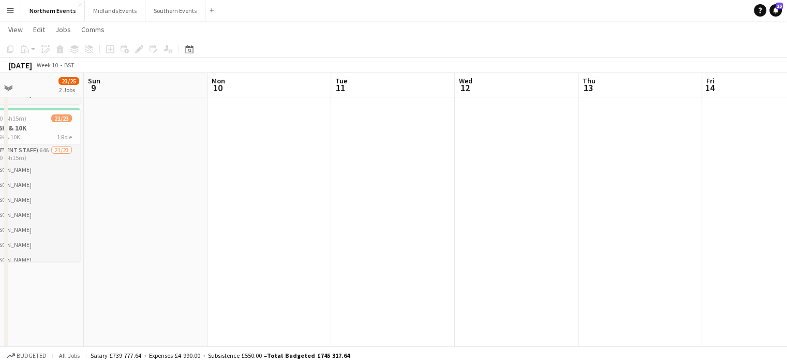
drag, startPoint x: 366, startPoint y: 155, endPoint x: 199, endPoint y: 212, distance: 176.3
click at [199, 212] on app-calendar-viewport "Thu 6 Fri 7 Sat 8 23/25 2 Jobs Sun 9 Mon 10 Tue 11 Wed 12 Thu 13 Fri 14 Sat 15 …" at bounding box center [393, 279] width 787 height 707
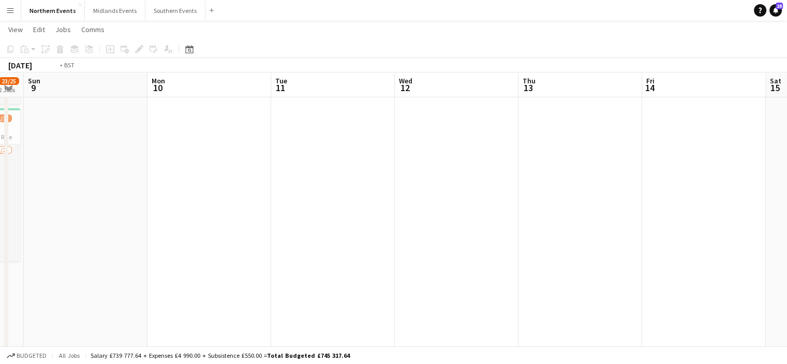
drag, startPoint x: 307, startPoint y: 228, endPoint x: 0, endPoint y: 233, distance: 307.3
click at [0, 233] on app-calendar-viewport "Thu 6 Fri 7 Sat 8 23/25 2 Jobs Sun 9 Mon 10 Tue 11 Wed 12 Thu 13 Fri 14 Sat 15 …" at bounding box center [393, 279] width 787 height 707
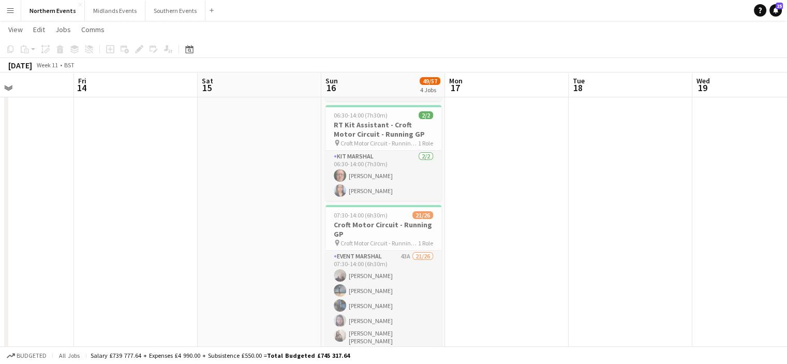
drag, startPoint x: 468, startPoint y: 190, endPoint x: 144, endPoint y: 193, distance: 323.8
click at [144, 193] on app-calendar-viewport "Mon 10 Tue 11 Wed 12 Thu 13 Fri 14 Sat 15 Sun 16 49/57 4 Jobs Mon 17 Tue 18 Wed…" at bounding box center [393, 279] width 787 height 707
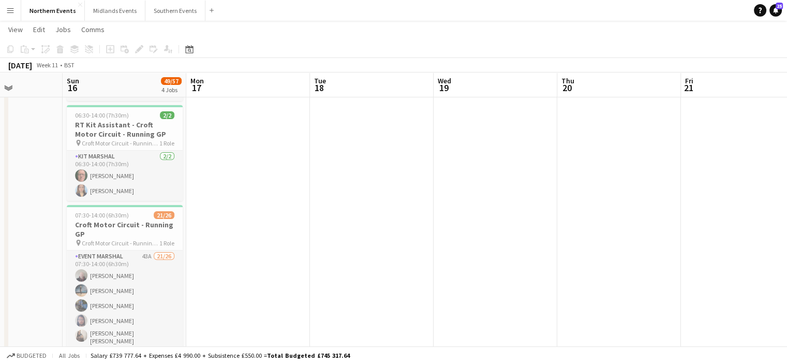
drag, startPoint x: 518, startPoint y: 196, endPoint x: 219, endPoint y: 194, distance: 299.5
click at [219, 194] on app-calendar-viewport "Wed 12 Thu 13 Fri 14 Sat 15 Sun 16 49/57 4 Jobs Mon 17 Tue 18 Wed 19 Thu 20 Fri…" at bounding box center [393, 279] width 787 height 707
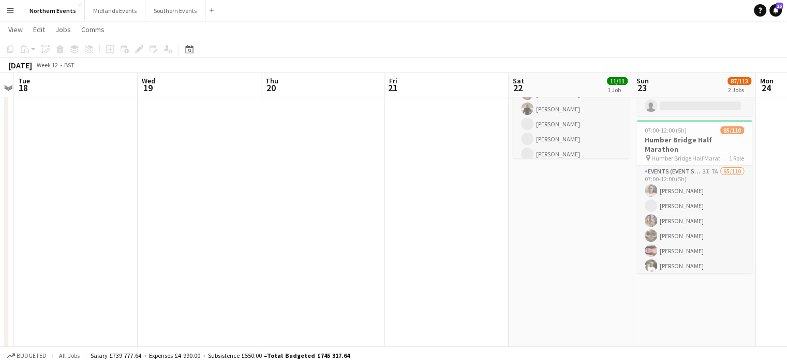
drag, startPoint x: 193, startPoint y: 213, endPoint x: 41, endPoint y: 203, distance: 152.4
click at [41, 203] on app-calendar-viewport "Fri 14 Sat 15 Sun 16 49/57 4 Jobs Mon 17 Tue 18 Wed 19 Thu 20 Fri 21 Sat 22 11/…" at bounding box center [393, 279] width 787 height 707
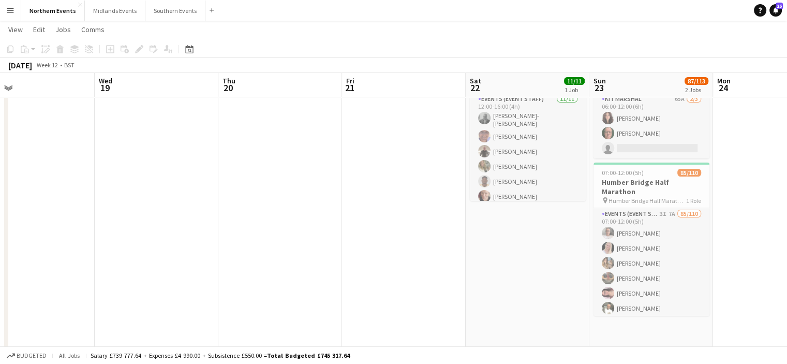
scroll to position [78, 0]
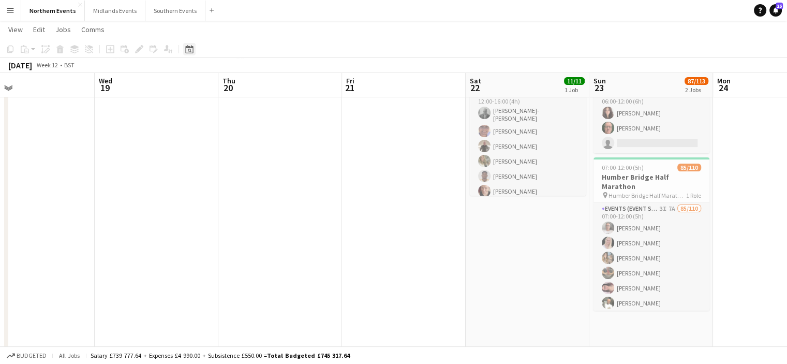
click at [190, 49] on icon at bounding box center [190, 51] width 4 height 4
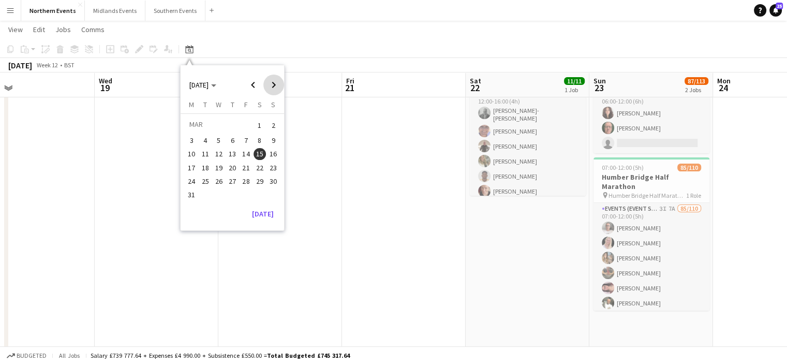
click at [269, 84] on span "Next month" at bounding box center [273, 84] width 21 height 21
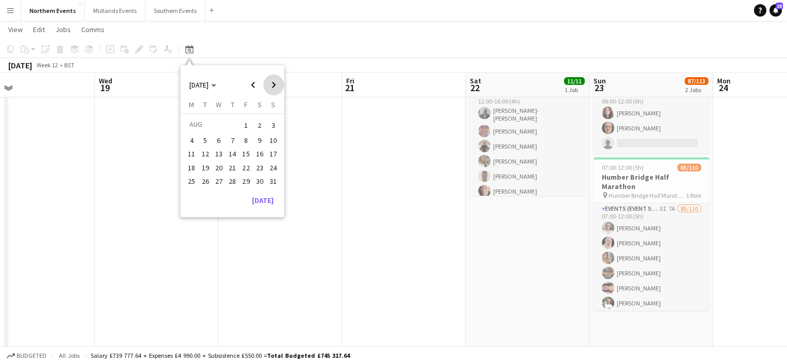
click at [269, 84] on span "Next month" at bounding box center [273, 84] width 21 height 21
click at [275, 138] on span "7" at bounding box center [273, 137] width 12 height 12
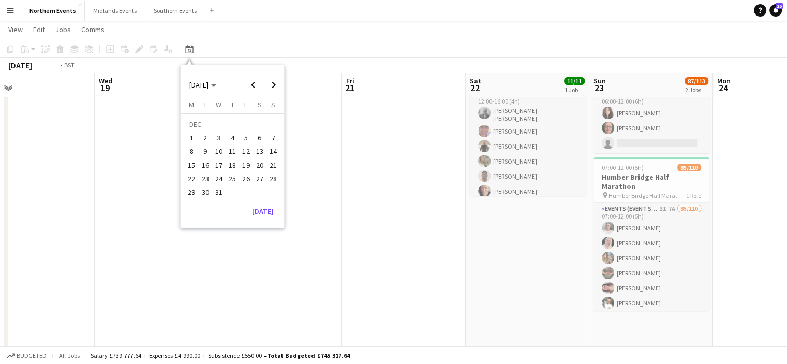
scroll to position [0, 356]
